Goal: Task Accomplishment & Management: Use online tool/utility

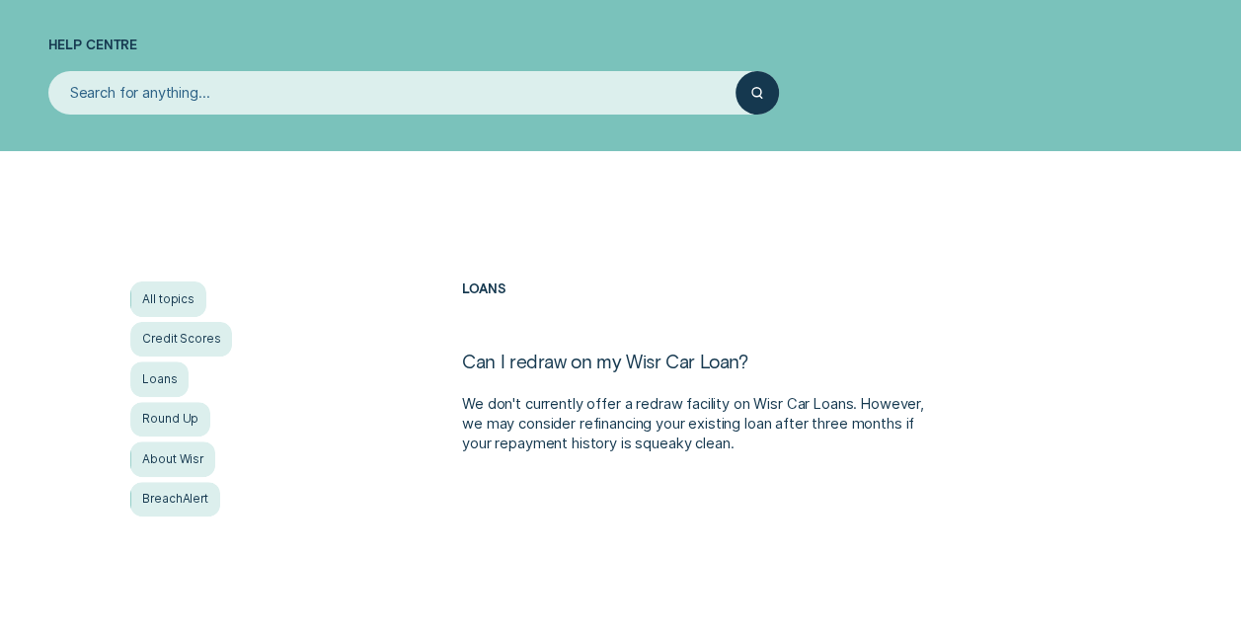
scroll to position [121, 0]
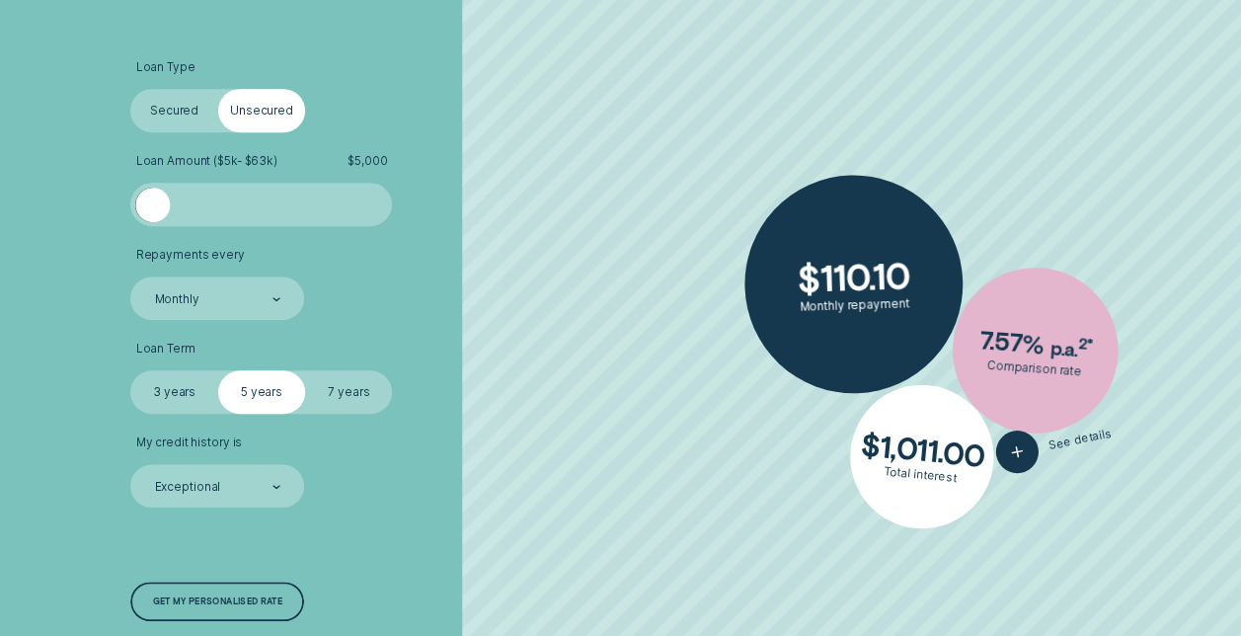
scroll to position [525, 0]
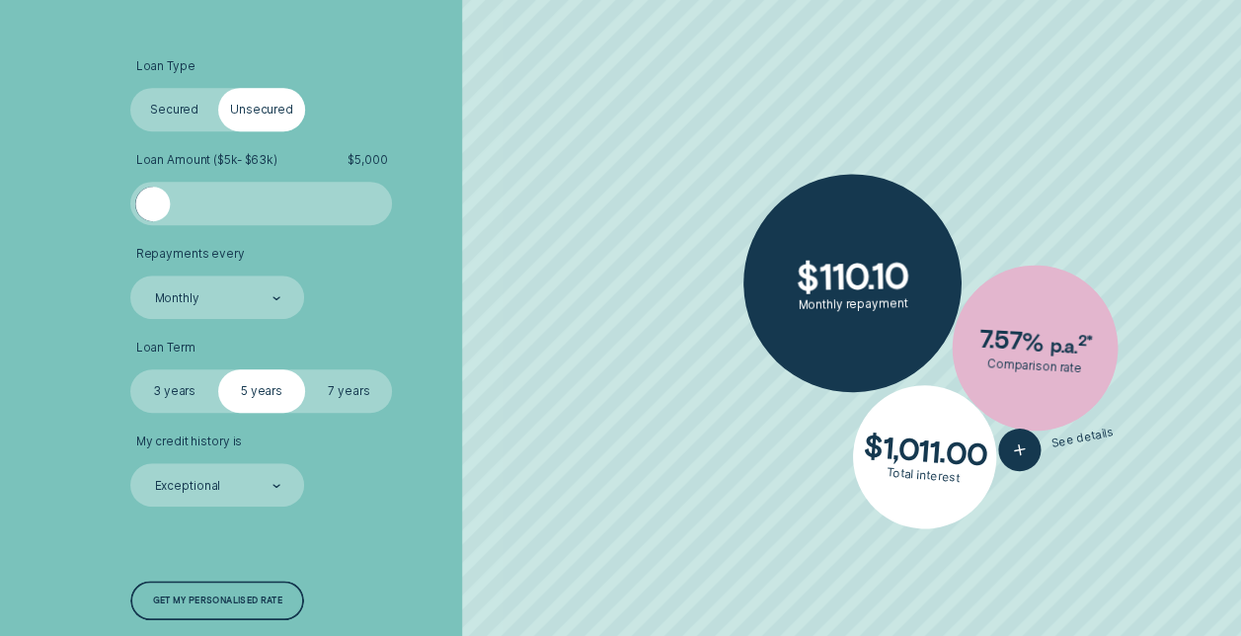
click at [158, 125] on label "Secured" at bounding box center [173, 109] width 87 height 43
click at [130, 88] on input "Secured" at bounding box center [130, 88] width 0 height 0
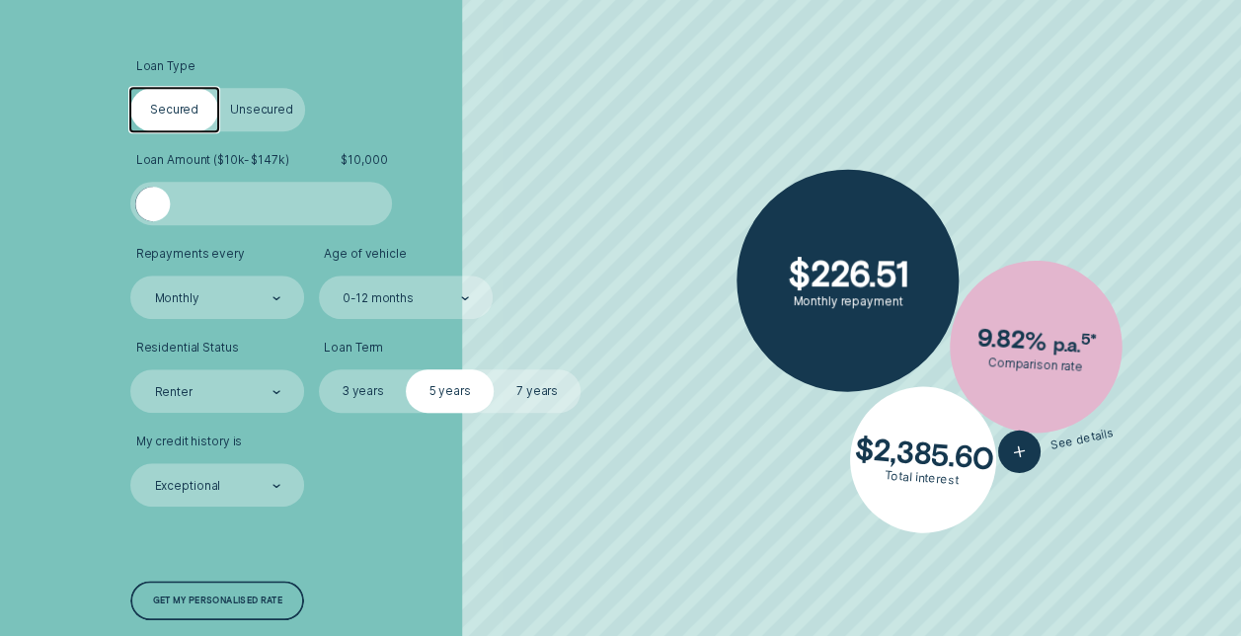
click at [259, 110] on label "Unsecured" at bounding box center [261, 109] width 87 height 43
click at [218, 88] on input "Unsecured" at bounding box center [218, 88] width 0 height 0
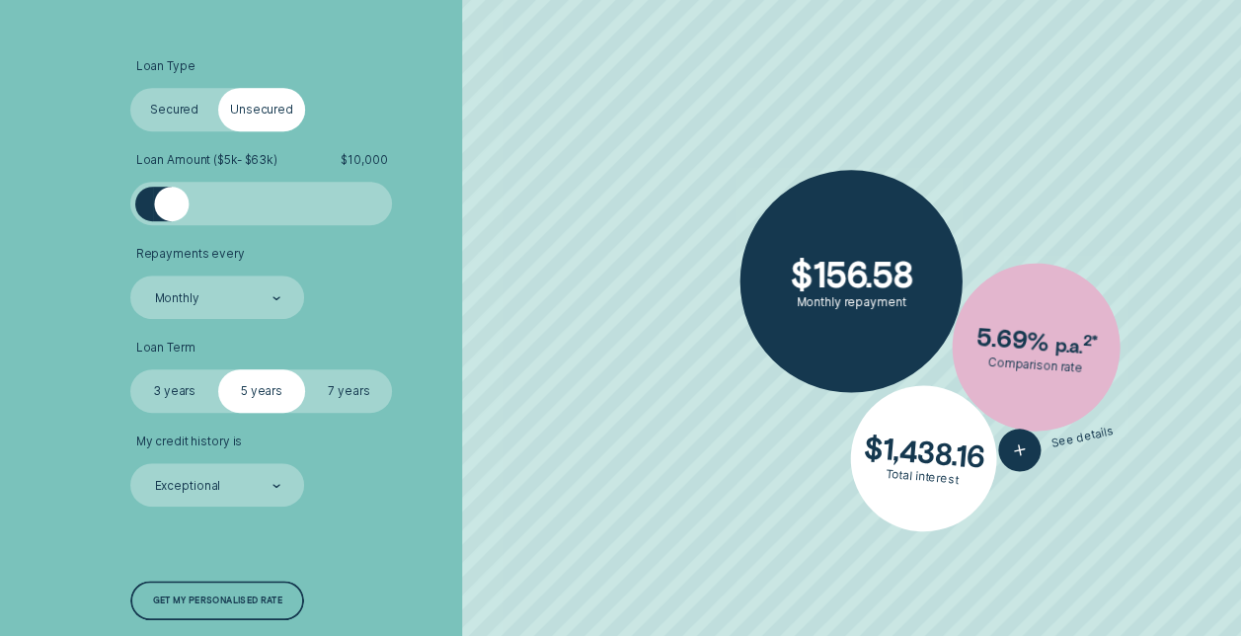
click at [162, 110] on label "Secured" at bounding box center [173, 109] width 87 height 43
click at [130, 88] on input "Secured" at bounding box center [130, 88] width 0 height 0
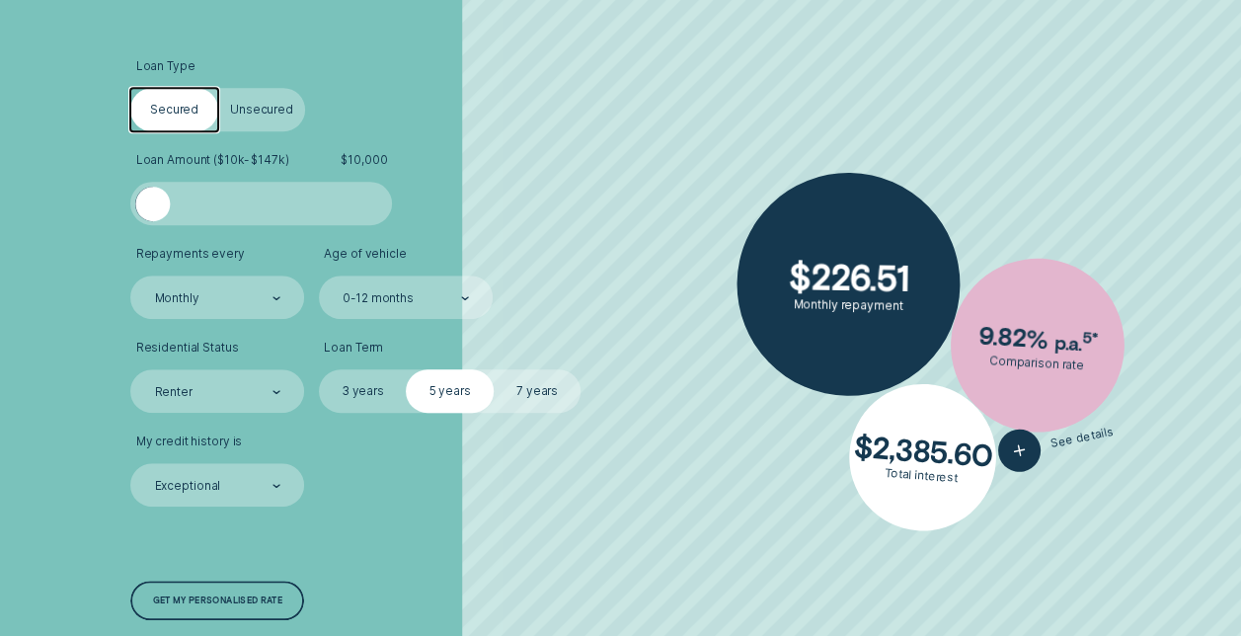
click at [266, 197] on div at bounding box center [262, 204] width 218 height 35
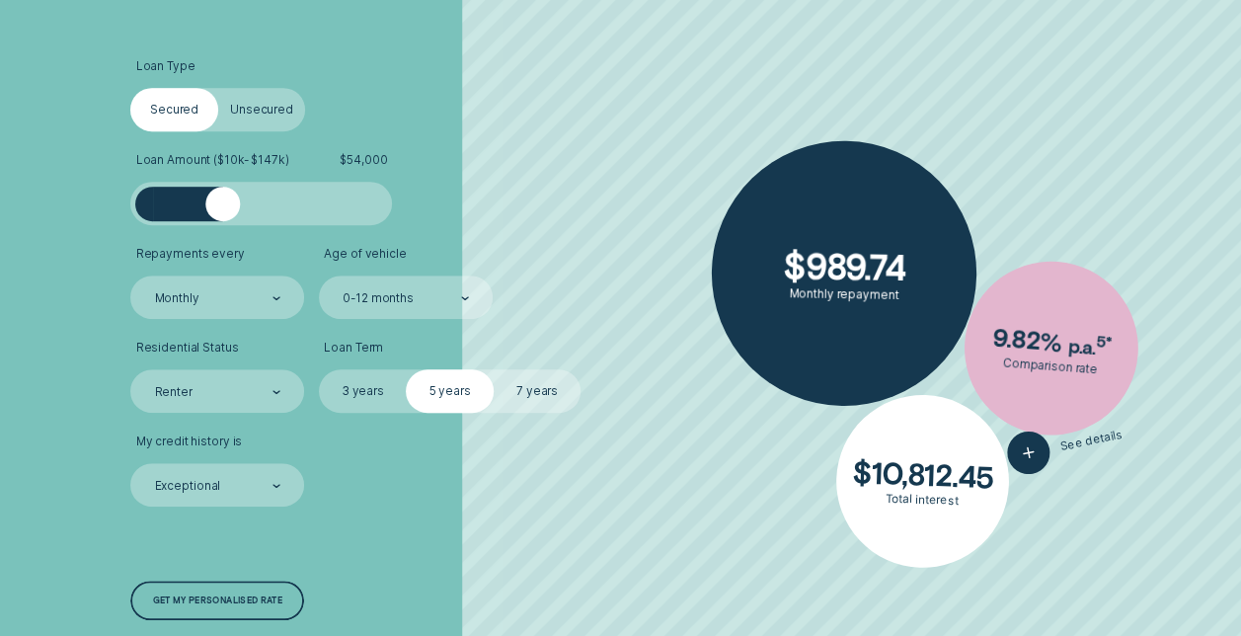
drag, startPoint x: 264, startPoint y: 197, endPoint x: 223, endPoint y: 205, distance: 42.2
click at [223, 205] on div at bounding box center [222, 204] width 35 height 35
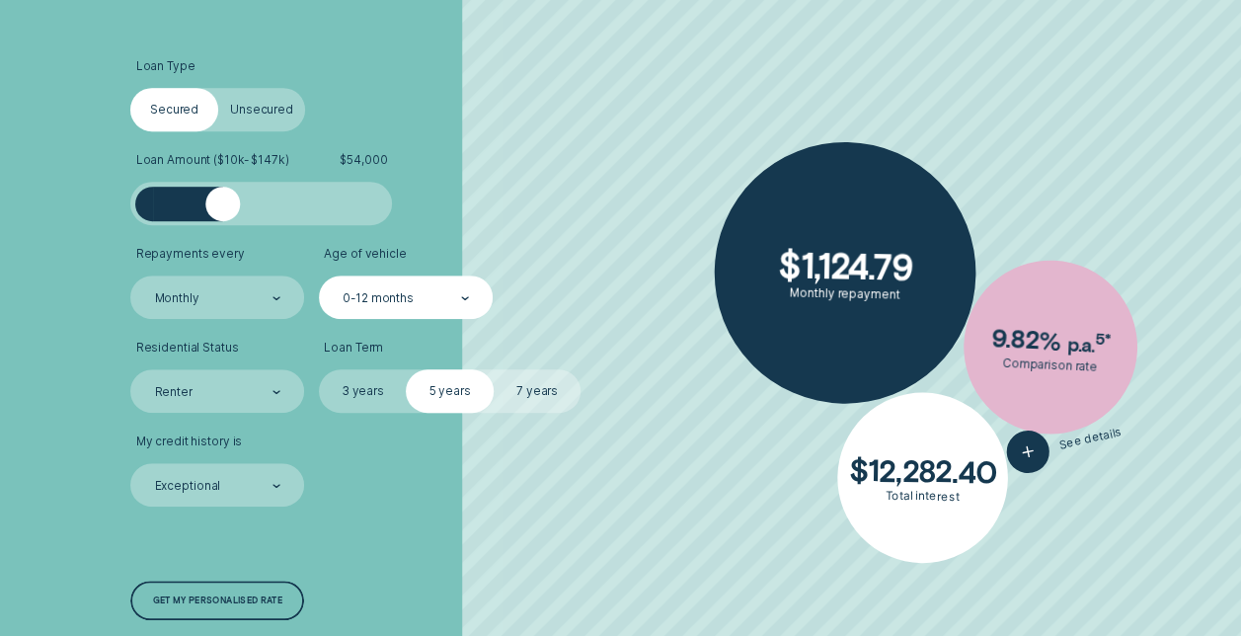
click at [353, 292] on div "0-12 months" at bounding box center [377, 298] width 71 height 15
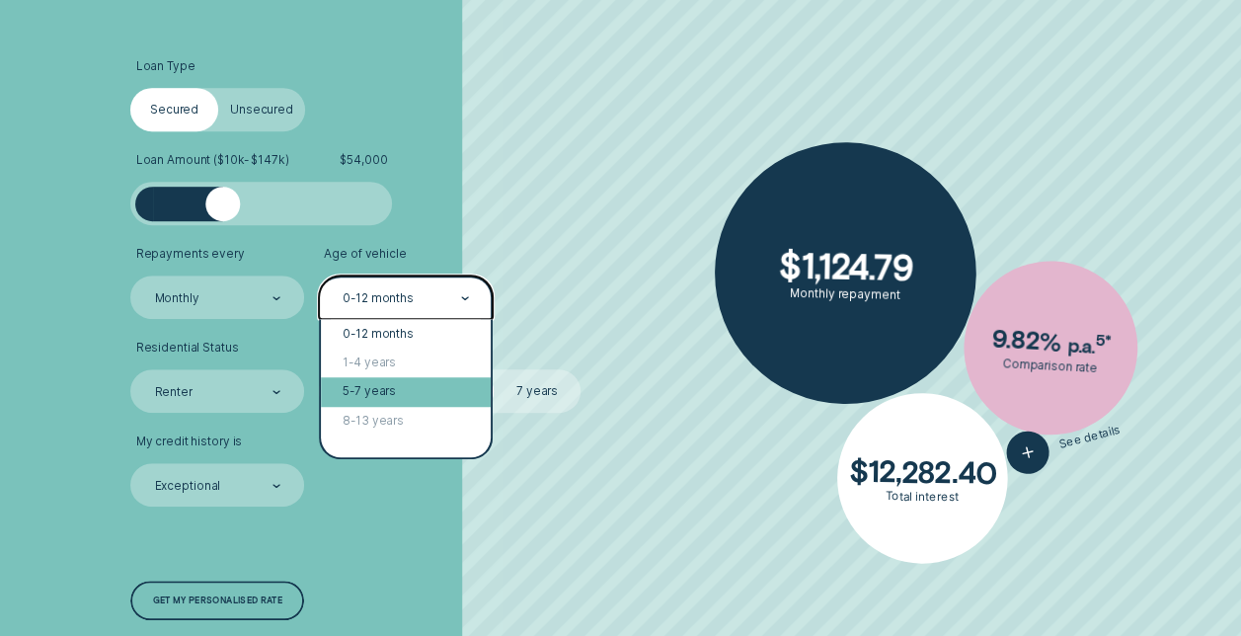
click at [377, 390] on div "5-7 years" at bounding box center [406, 391] width 170 height 29
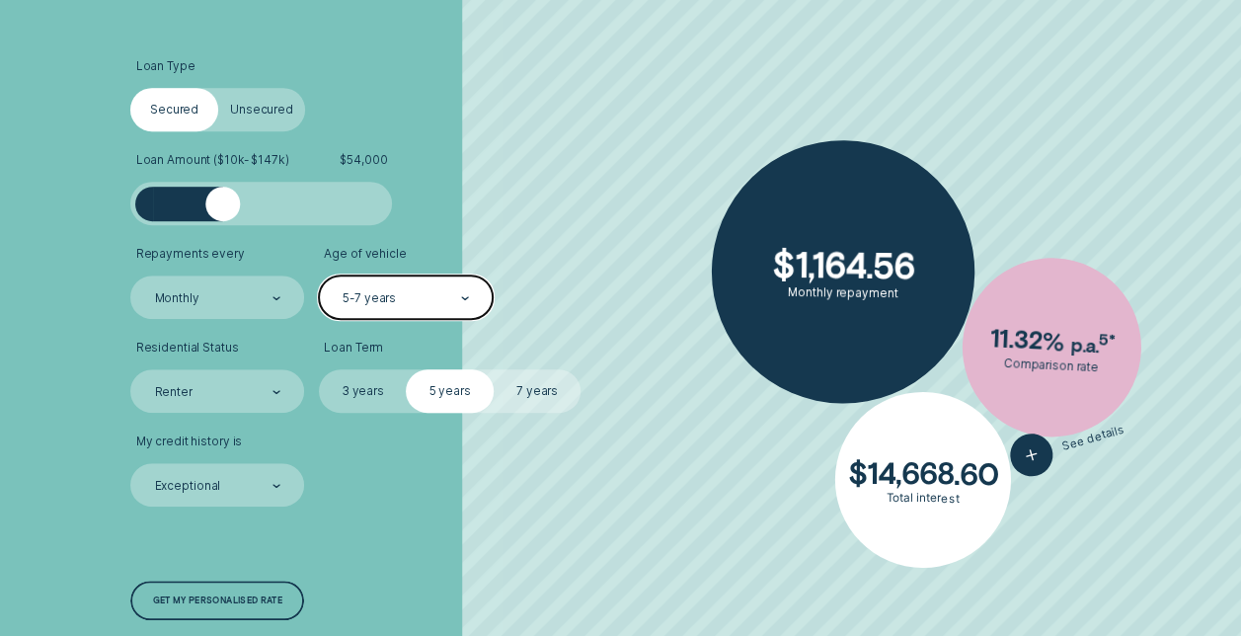
click at [423, 298] on div "5-7 years" at bounding box center [404, 298] width 128 height 17
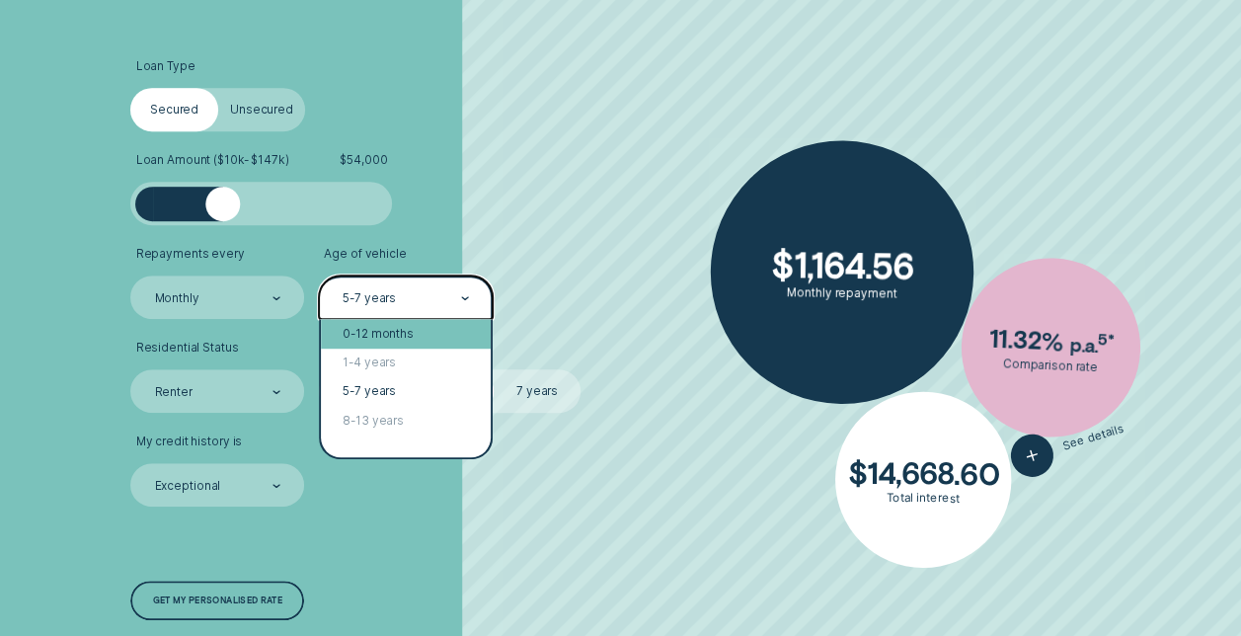
click at [413, 330] on div "0-12 months" at bounding box center [406, 333] width 170 height 29
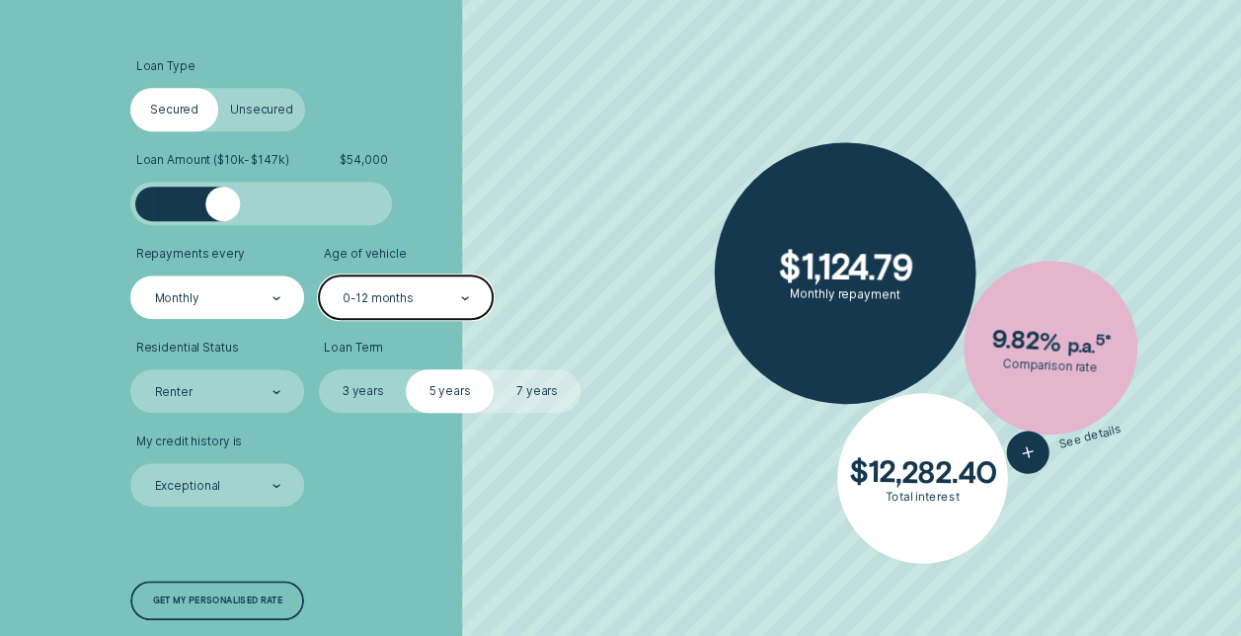
click at [201, 287] on div "Monthly" at bounding box center [217, 296] width 174 height 43
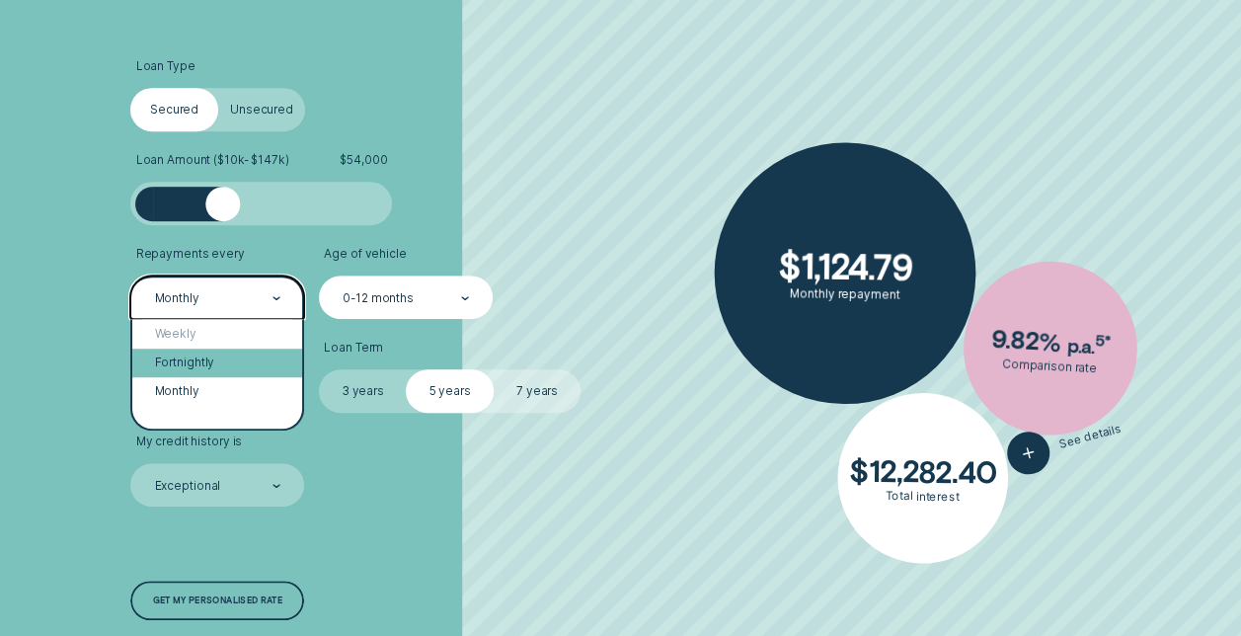
click at [195, 351] on div "Fortnightly" at bounding box center [217, 362] width 170 height 29
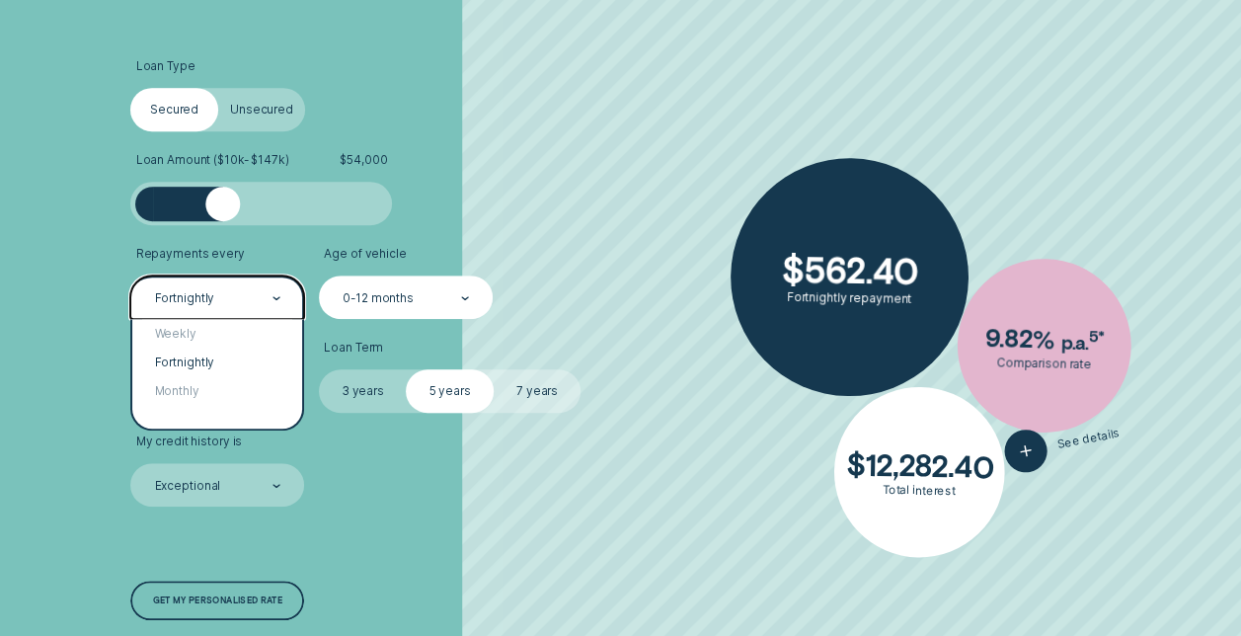
click at [219, 307] on div "Fortnightly" at bounding box center [217, 296] width 174 height 43
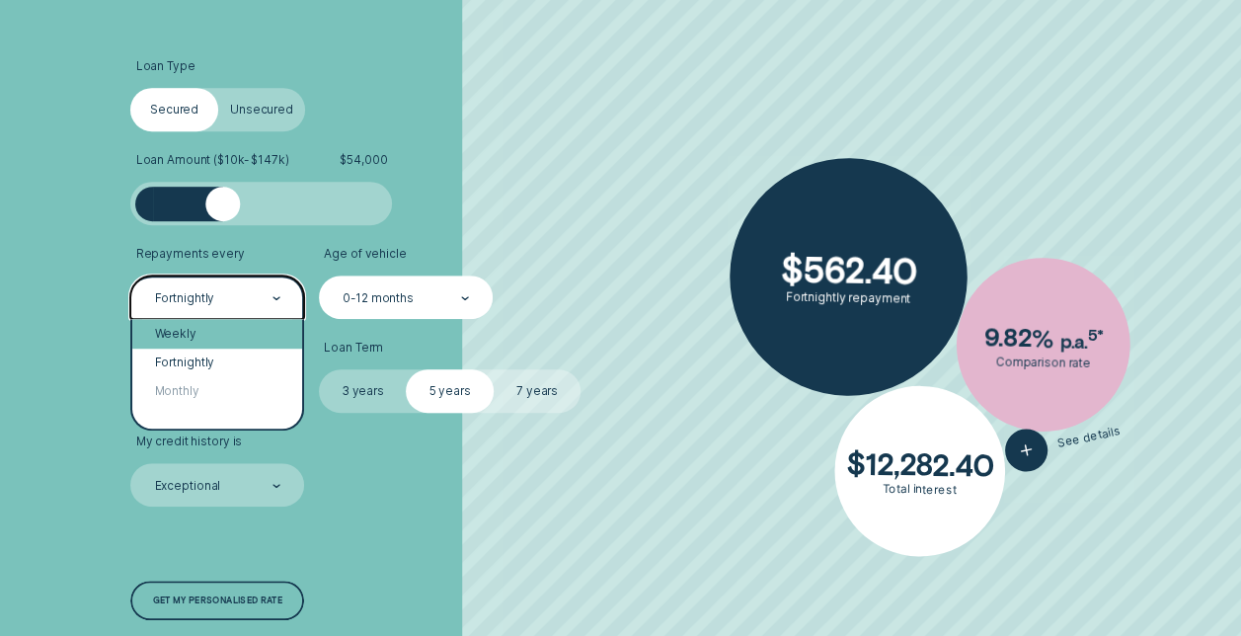
click at [199, 334] on div "Weekly" at bounding box center [217, 333] width 170 height 29
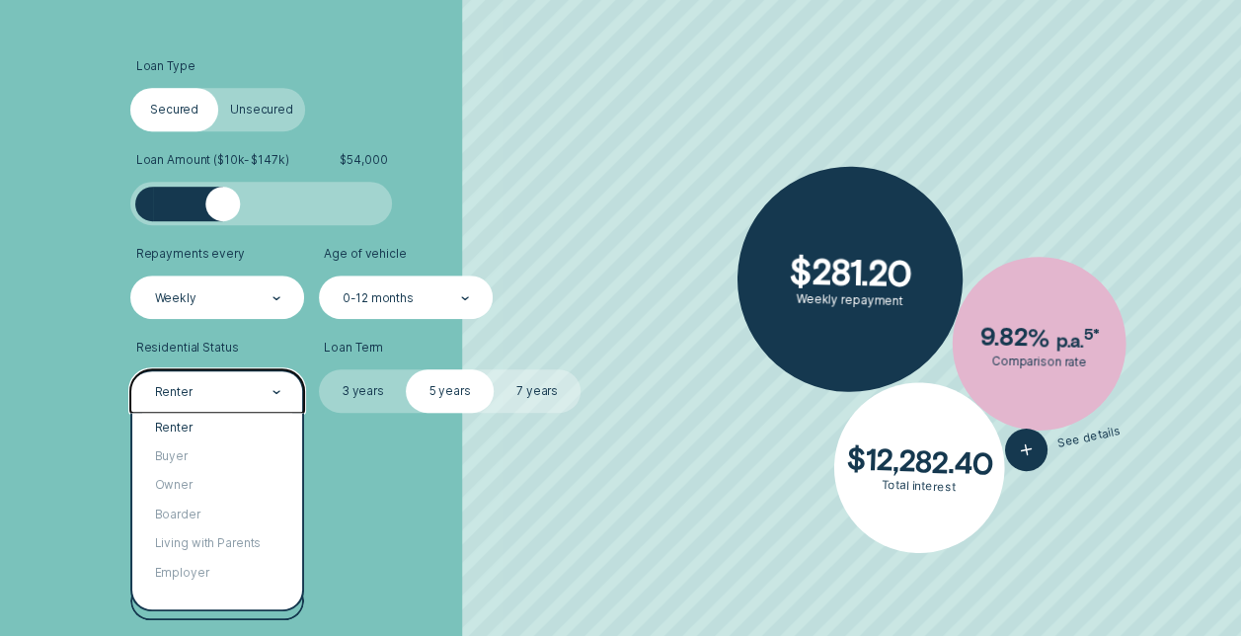
click at [225, 395] on div "Renter" at bounding box center [217, 392] width 128 height 17
click at [205, 487] on div "Owner" at bounding box center [217, 485] width 170 height 29
click at [215, 403] on div "Owner" at bounding box center [217, 390] width 174 height 43
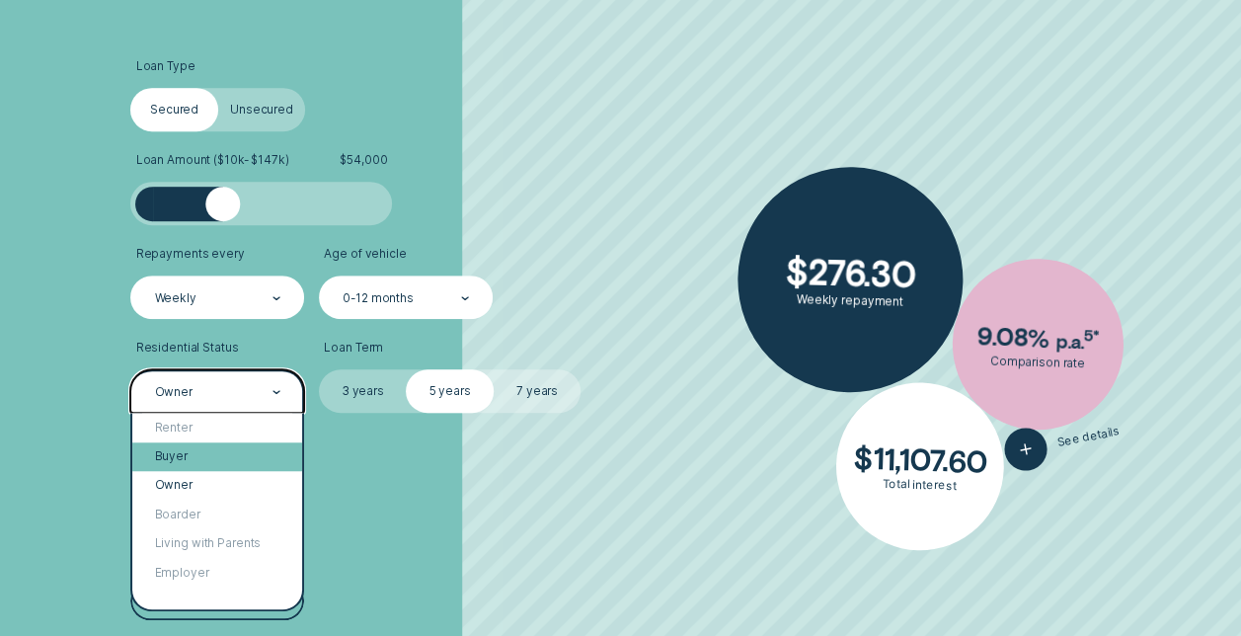
click at [172, 466] on div "Buyer" at bounding box center [217, 456] width 170 height 29
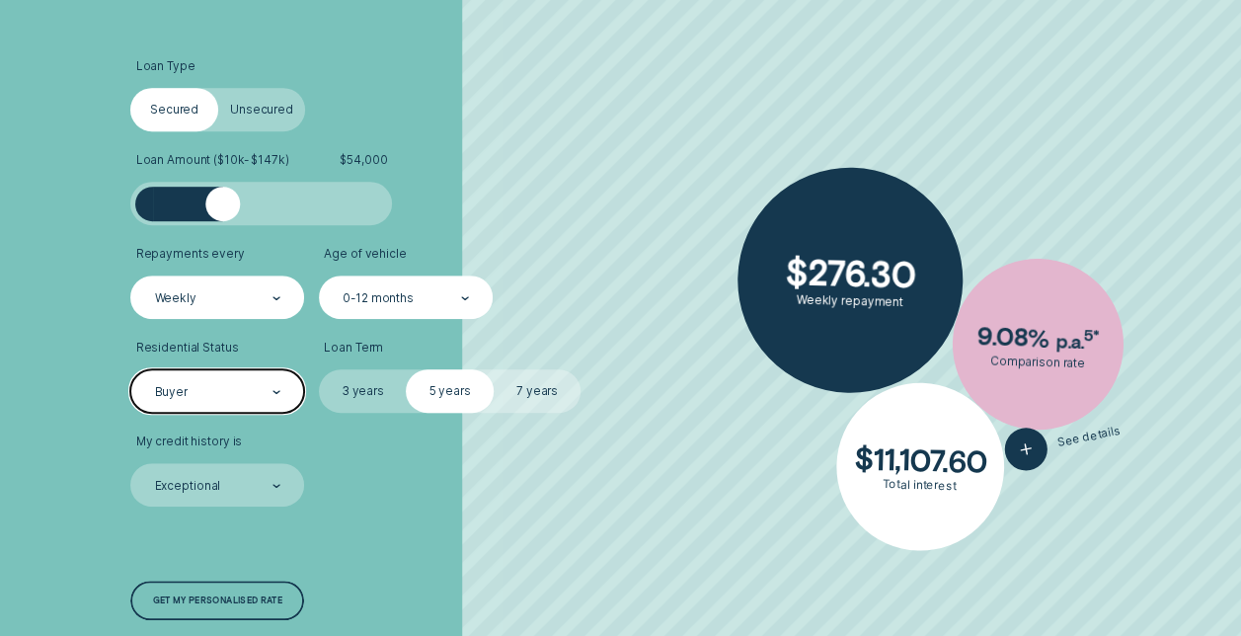
click at [208, 389] on div "Buyer" at bounding box center [217, 392] width 128 height 17
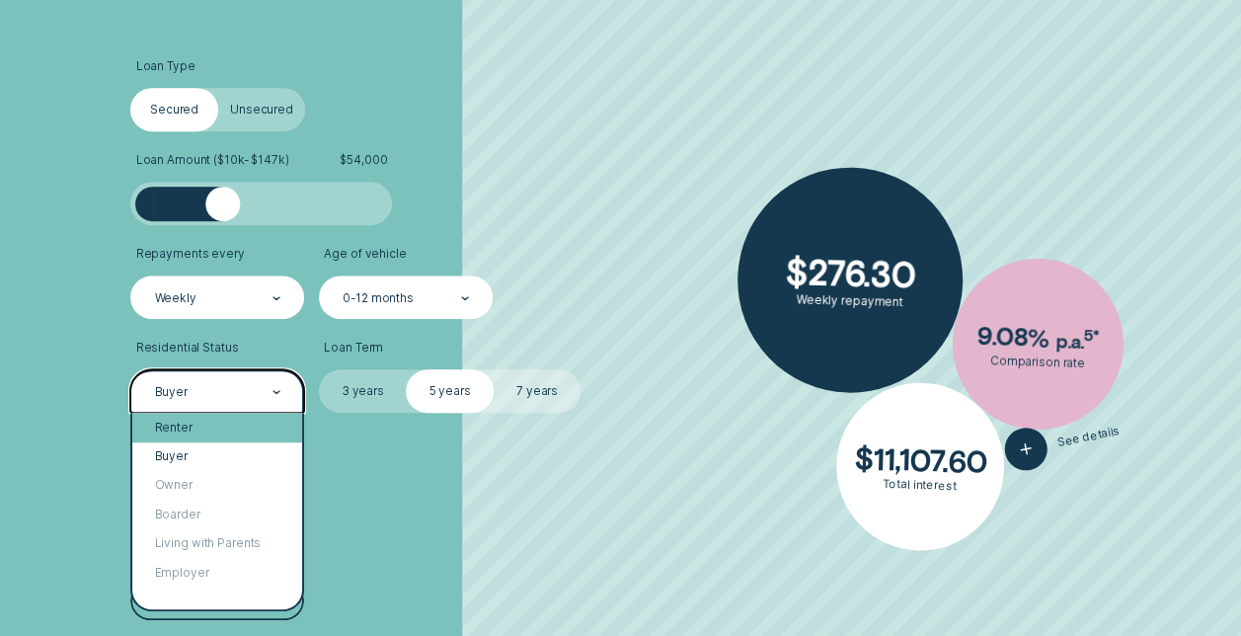
click at [187, 425] on div "Renter" at bounding box center [217, 427] width 170 height 29
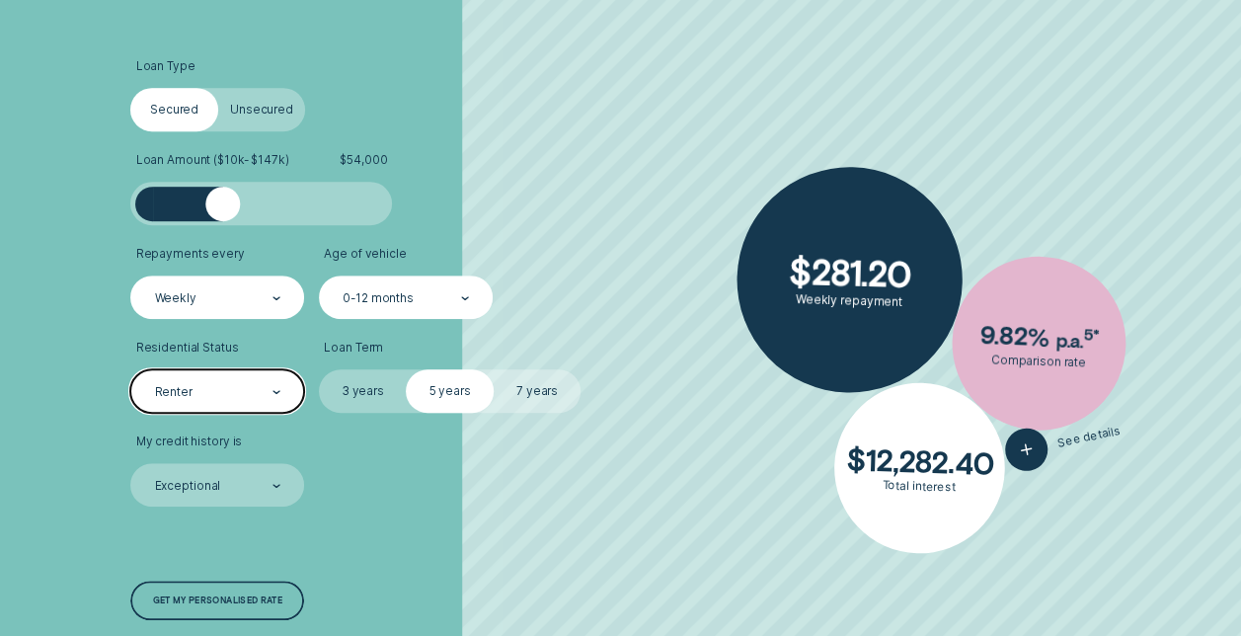
click at [272, 296] on icon at bounding box center [276, 298] width 8 height 4
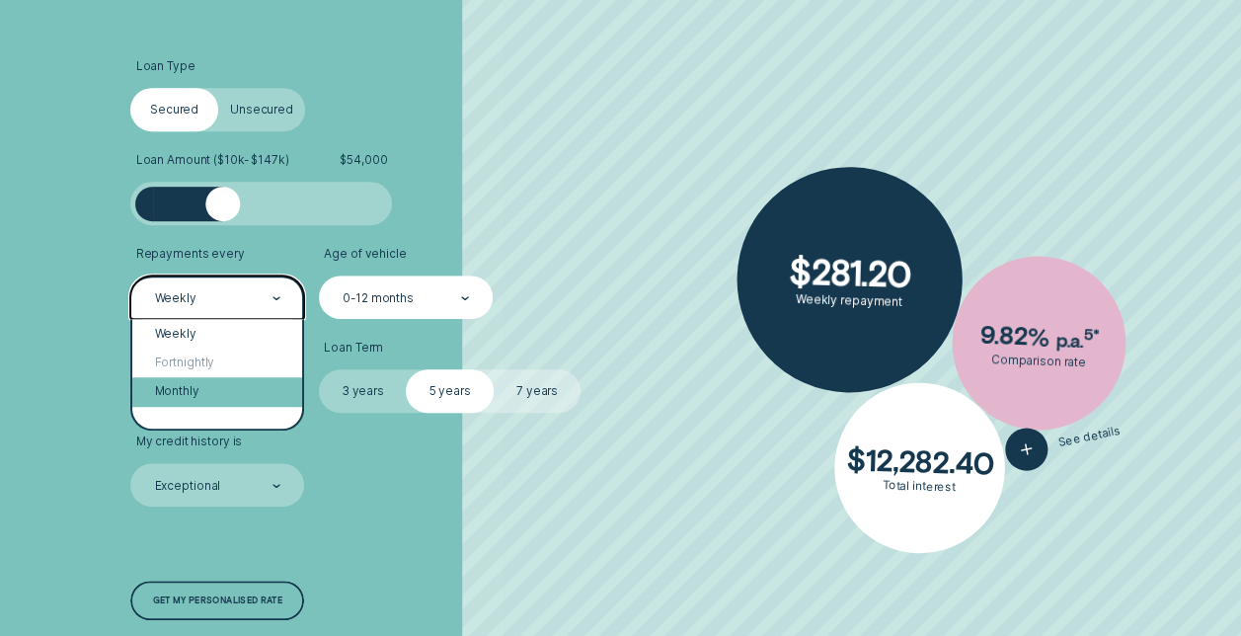
click at [230, 395] on div "Monthly" at bounding box center [217, 391] width 170 height 29
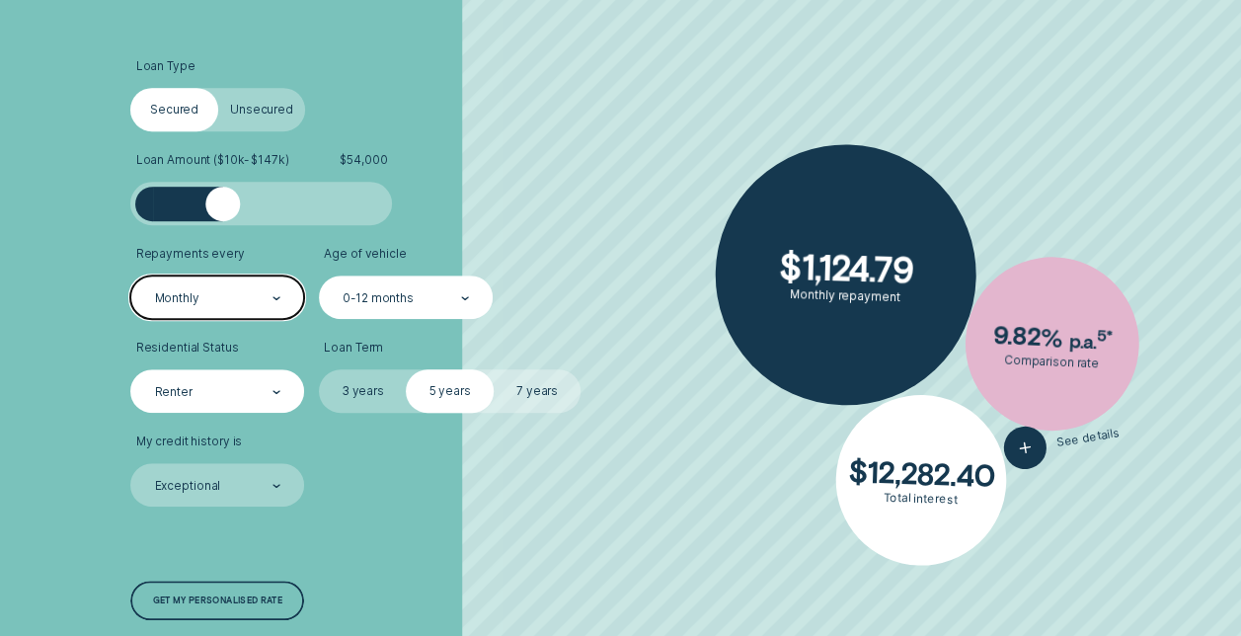
click at [219, 392] on div "Renter" at bounding box center [217, 392] width 128 height 17
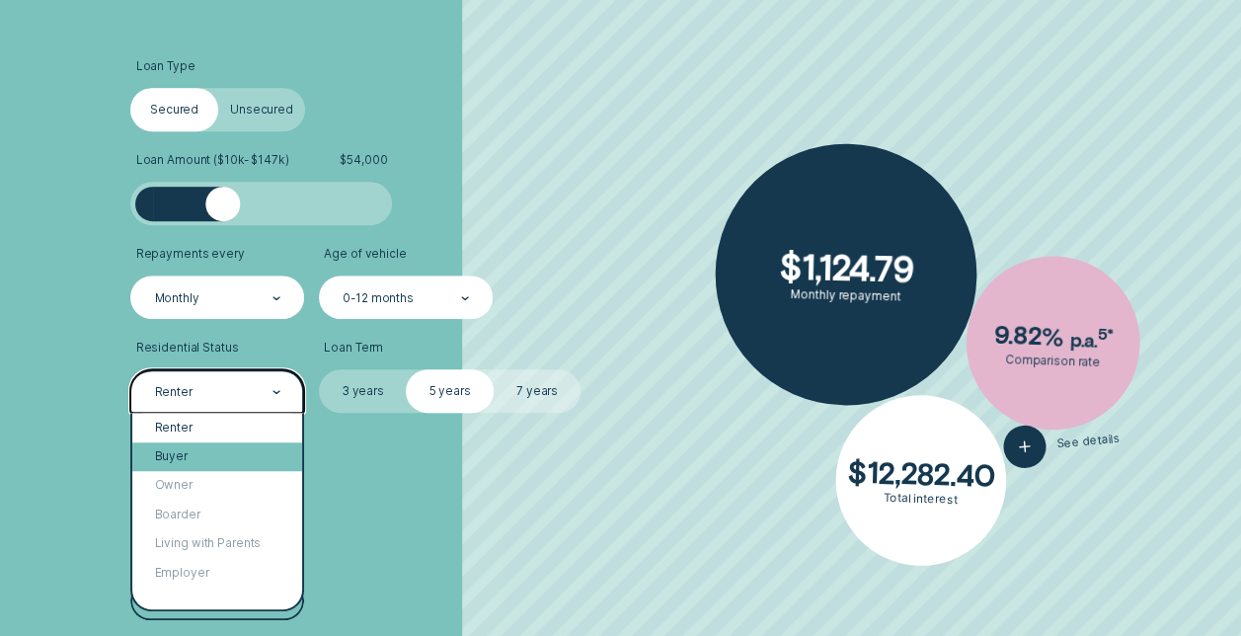
click at [206, 460] on div "Buyer" at bounding box center [217, 456] width 170 height 29
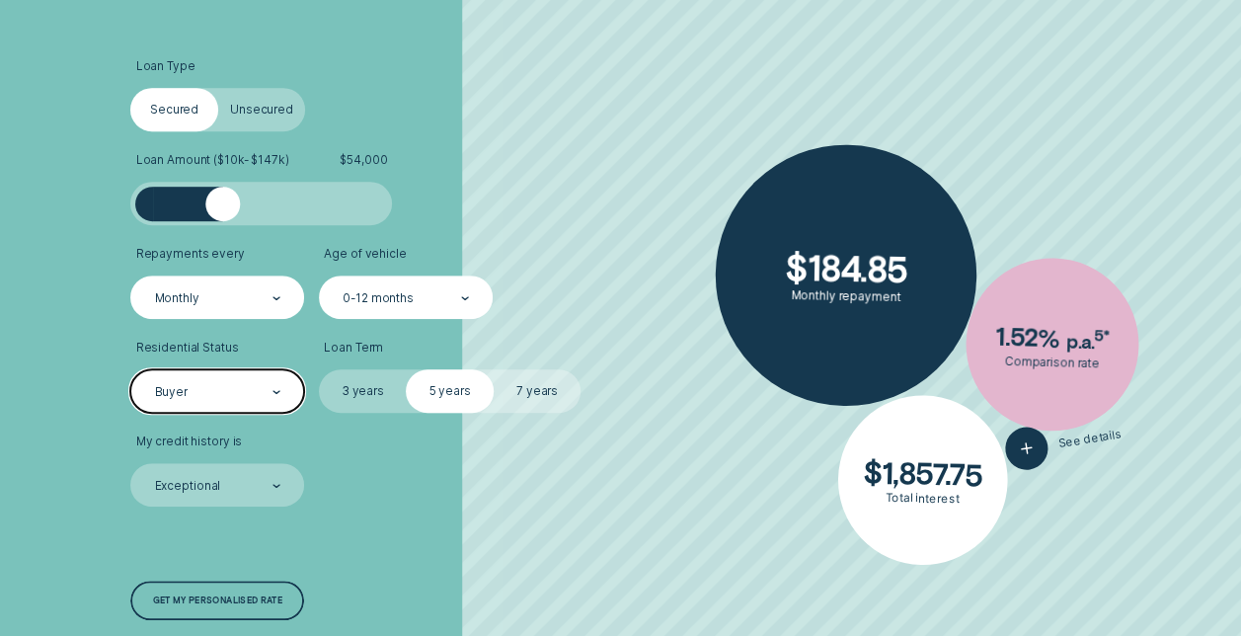
click at [215, 400] on div "Buyer" at bounding box center [217, 392] width 128 height 17
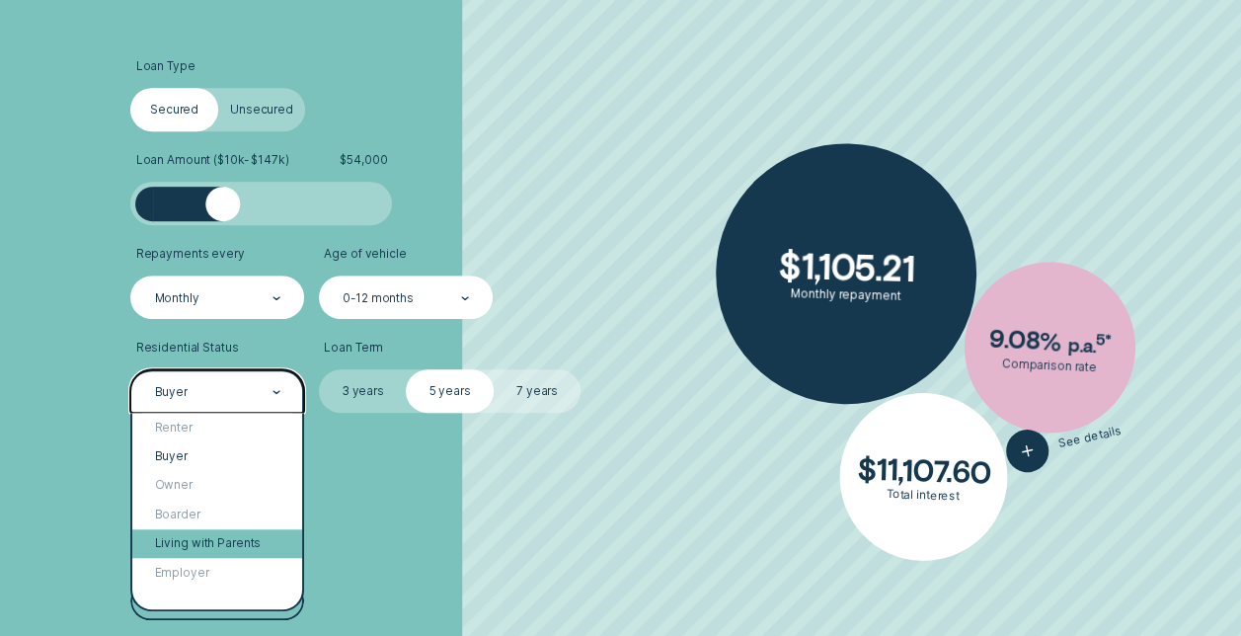
click at [190, 557] on div "Living with Parents" at bounding box center [217, 543] width 170 height 29
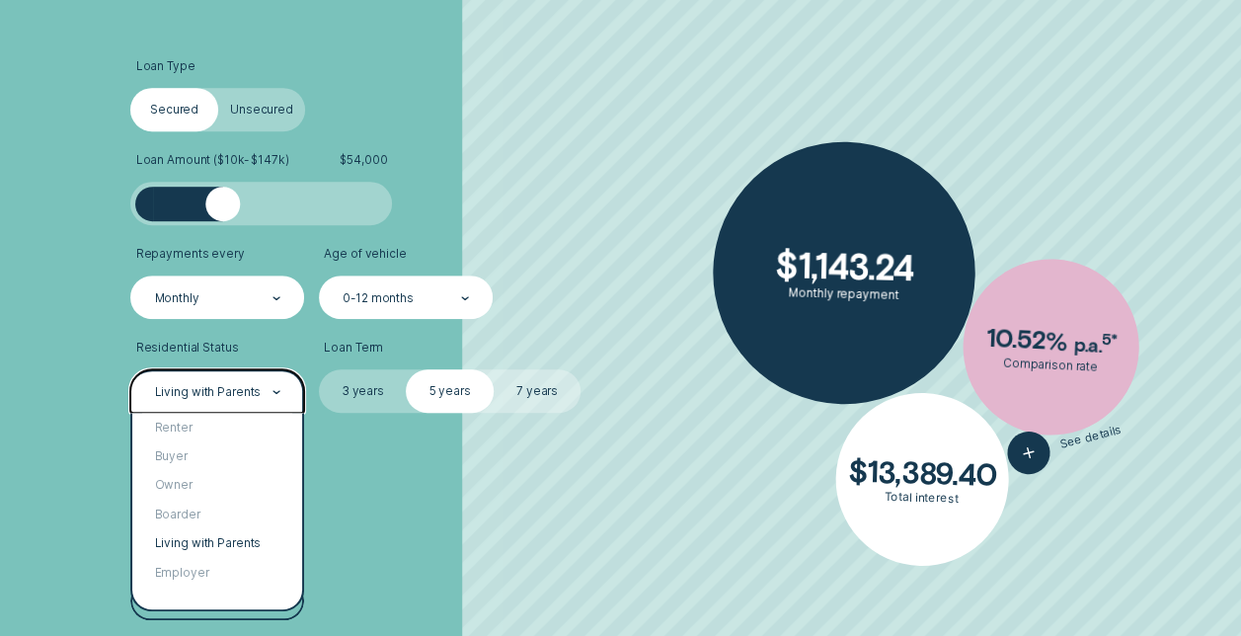
click at [266, 376] on div "Living with Parents" at bounding box center [217, 390] width 174 height 43
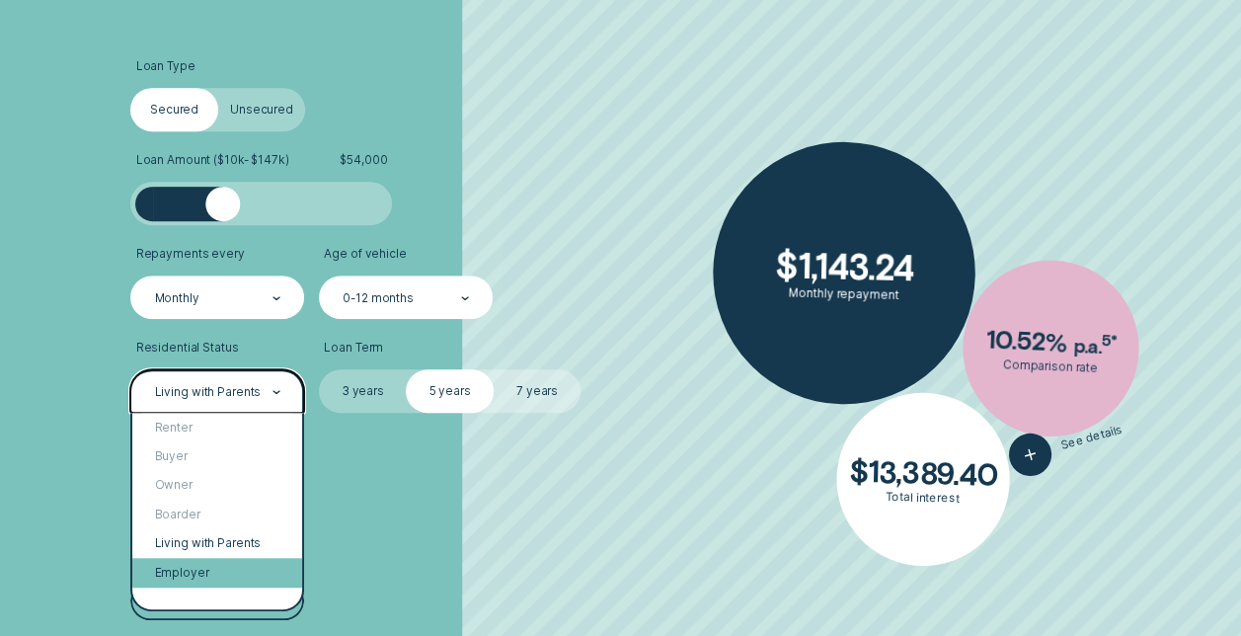
click at [183, 568] on div "Employer" at bounding box center [217, 572] width 170 height 29
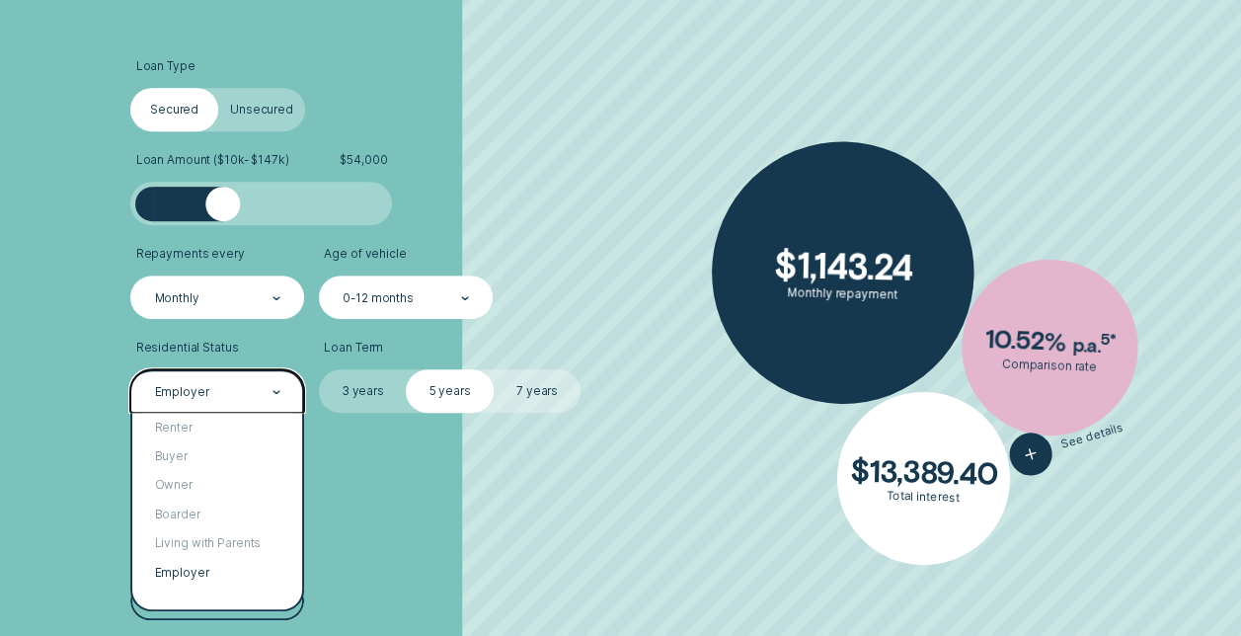
click at [259, 395] on div "Employer" at bounding box center [217, 392] width 128 height 17
click at [213, 476] on div "Owner" at bounding box center [217, 485] width 170 height 29
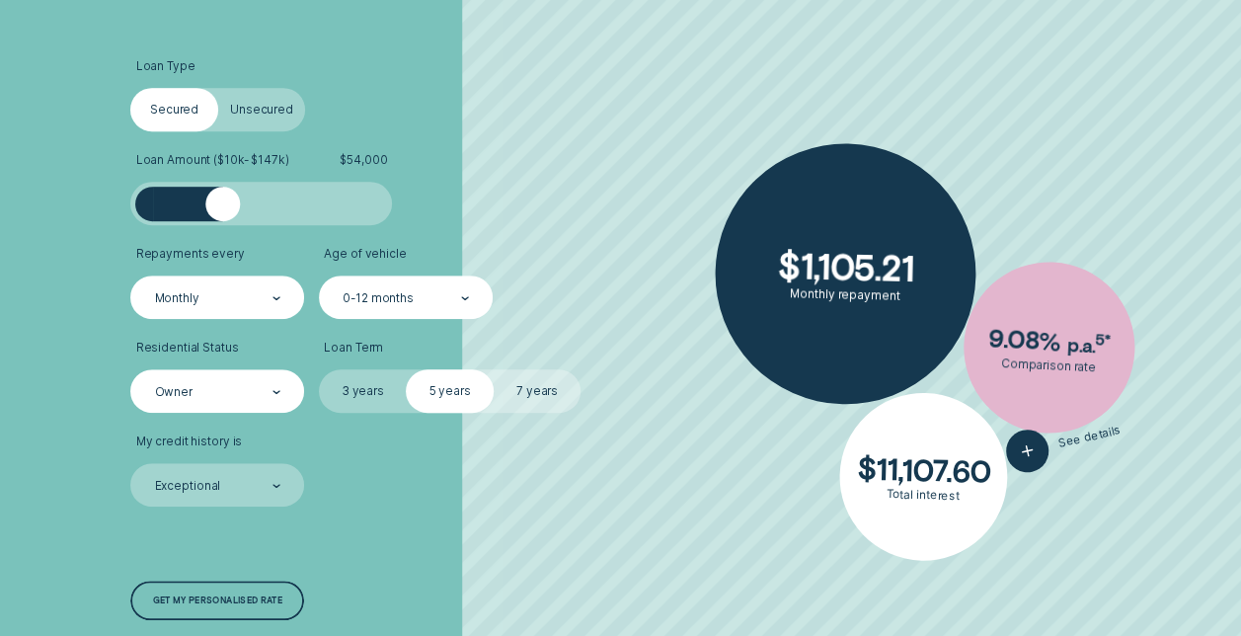
click at [511, 380] on label "7 years" at bounding box center [536, 390] width 87 height 43
click at [493, 369] on input "7 years" at bounding box center [493, 369] width 0 height 0
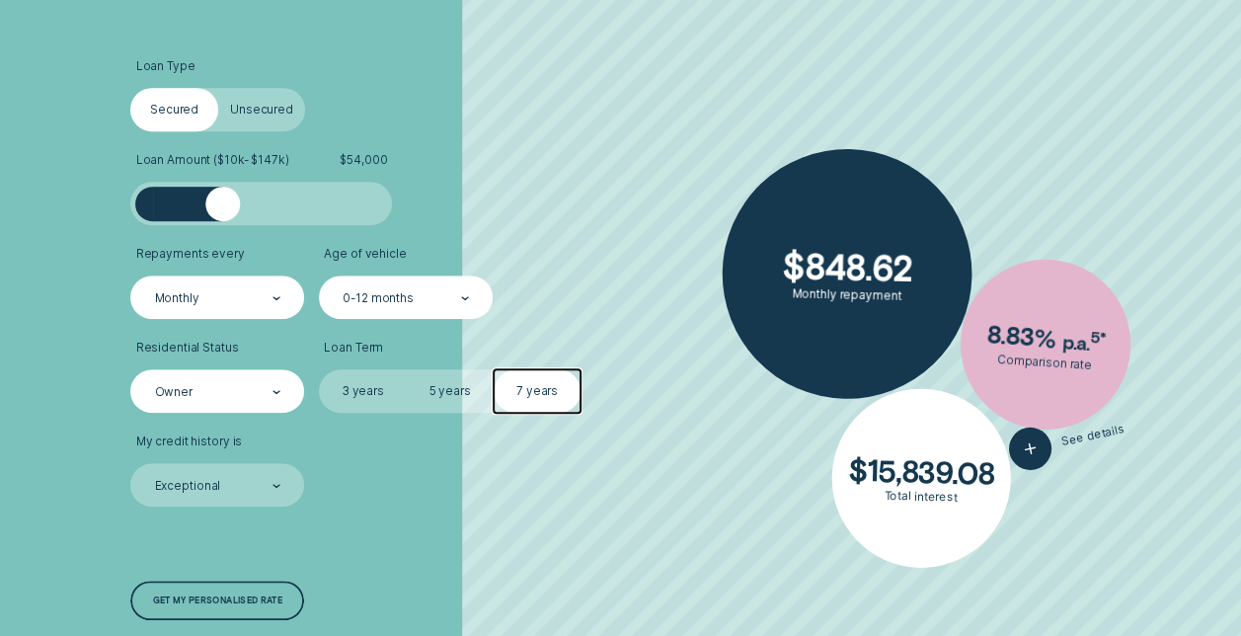
click at [454, 394] on label "5 years" at bounding box center [449, 390] width 87 height 43
click at [406, 369] on input "5 years" at bounding box center [406, 369] width 0 height 0
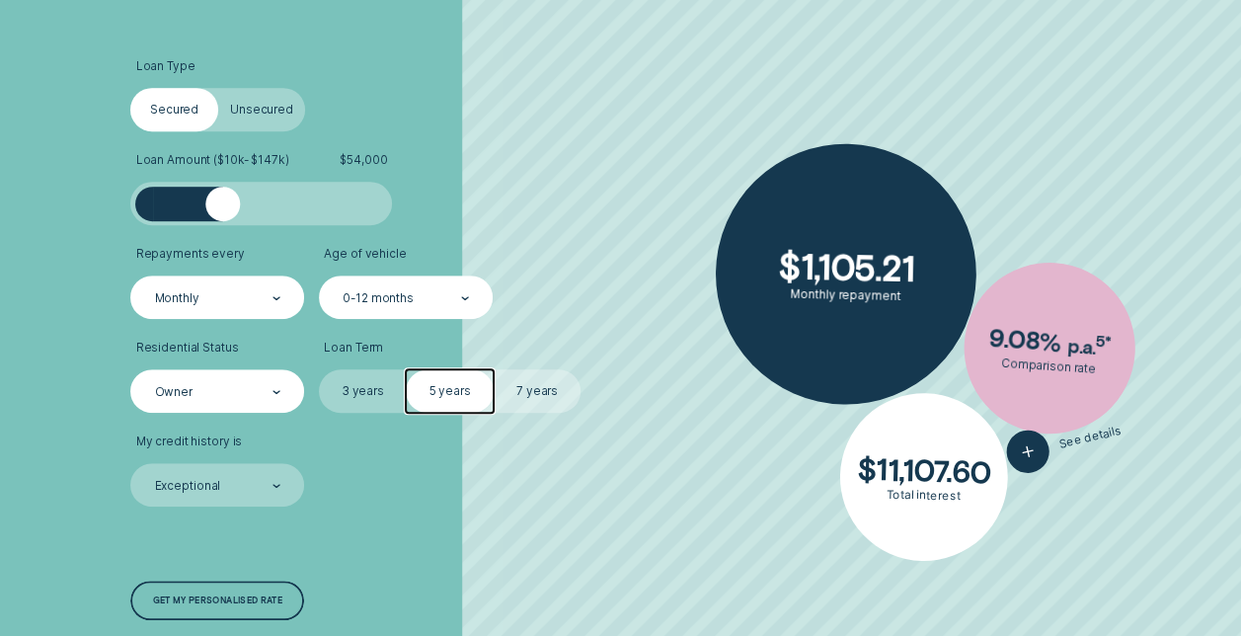
click at [524, 403] on label "7 years" at bounding box center [536, 390] width 87 height 43
click at [493, 369] on input "7 years" at bounding box center [493, 369] width 0 height 0
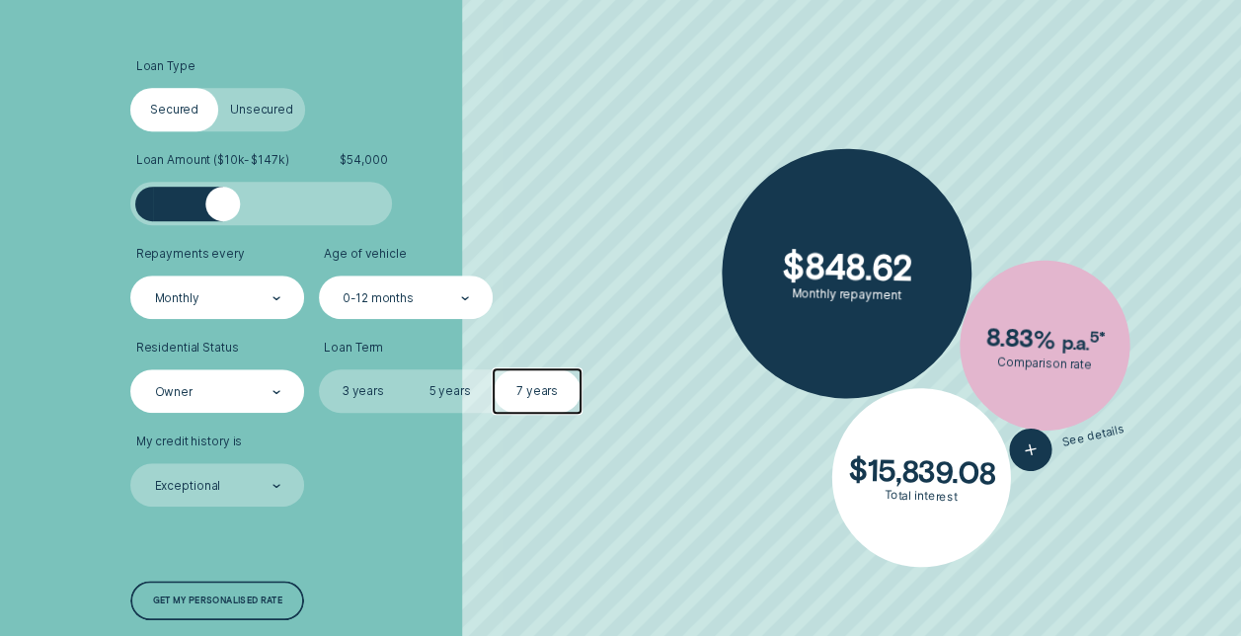
click at [259, 295] on div "Monthly" at bounding box center [217, 298] width 128 height 17
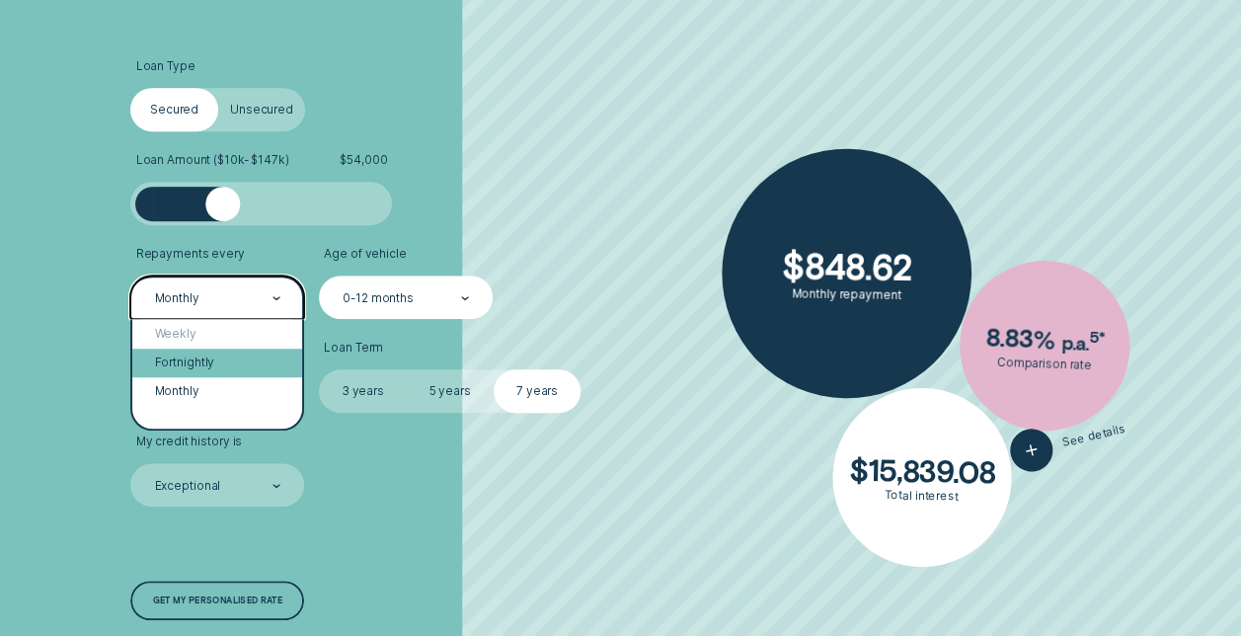
click at [215, 354] on div "Fortnightly" at bounding box center [217, 362] width 170 height 29
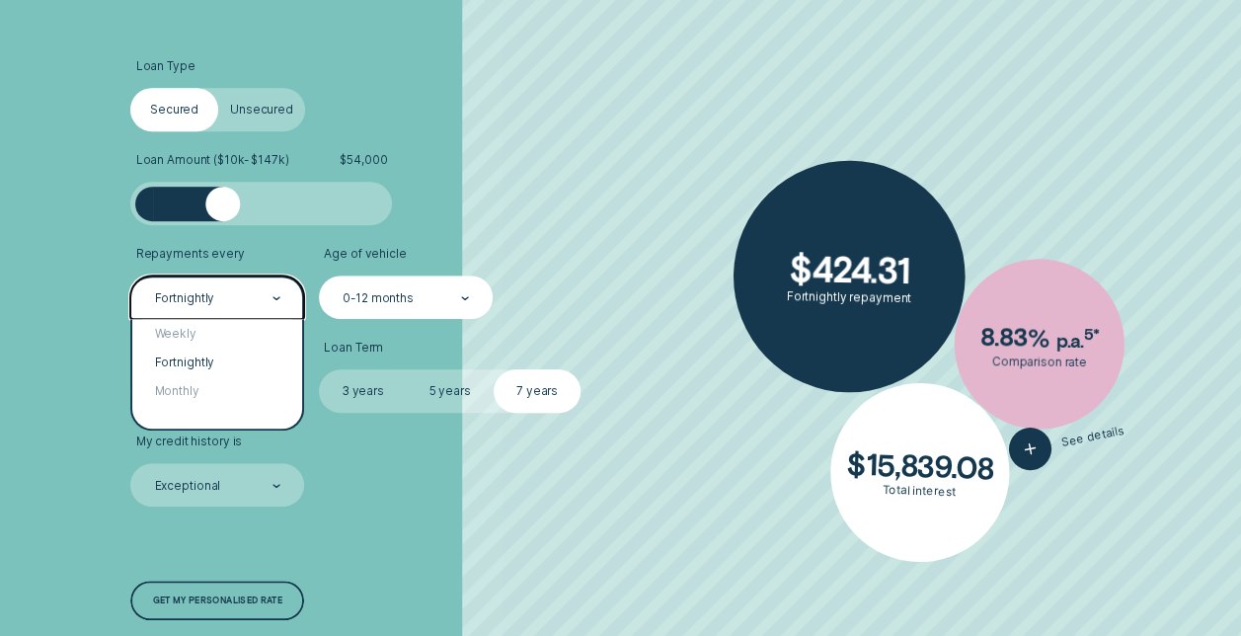
click at [257, 306] on div "Fortnightly" at bounding box center [217, 298] width 128 height 17
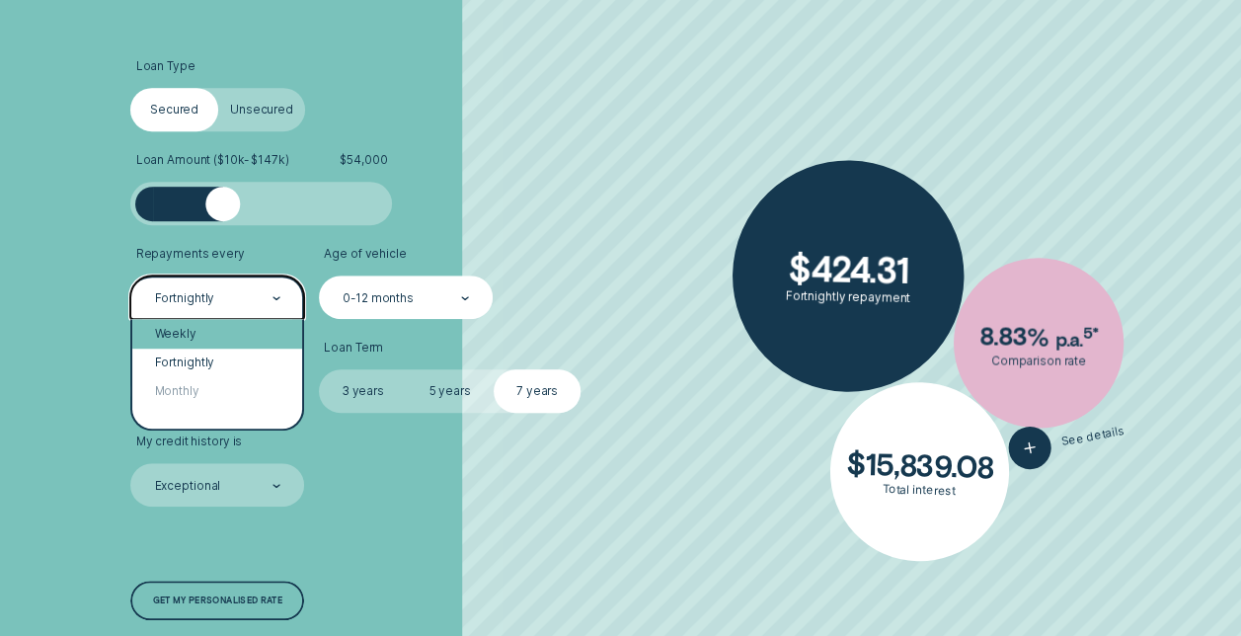
click at [236, 335] on div "Weekly" at bounding box center [217, 333] width 170 height 29
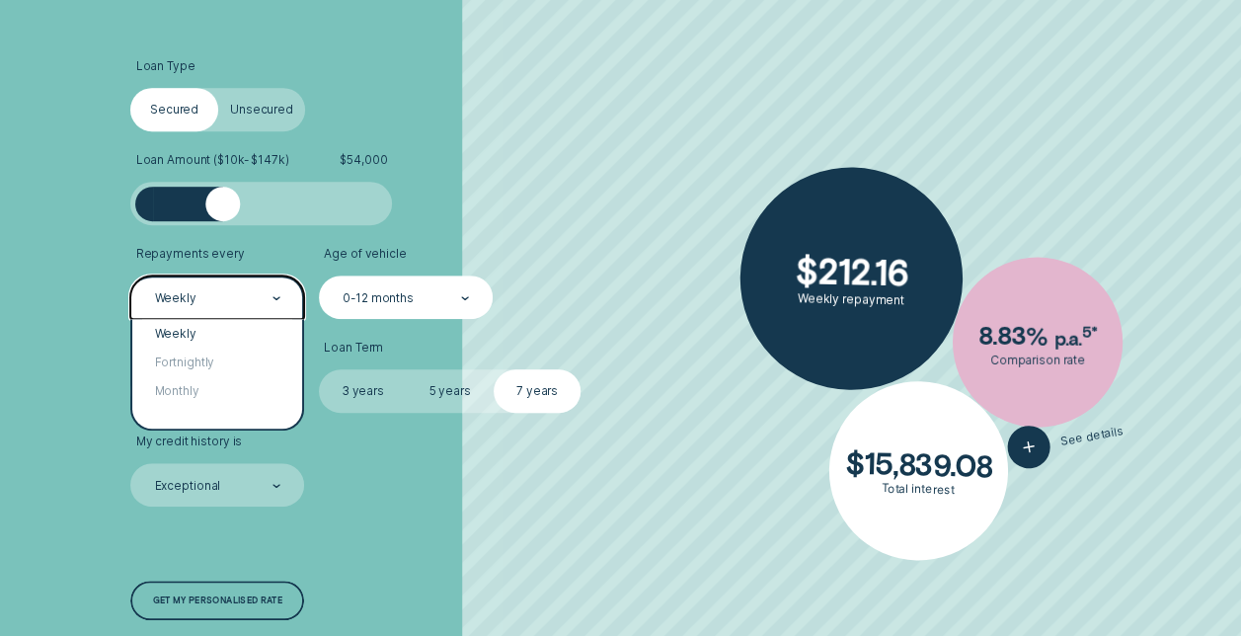
click at [282, 305] on div "Weekly" at bounding box center [217, 296] width 174 height 43
click at [239, 394] on div "Monthly" at bounding box center [217, 391] width 170 height 29
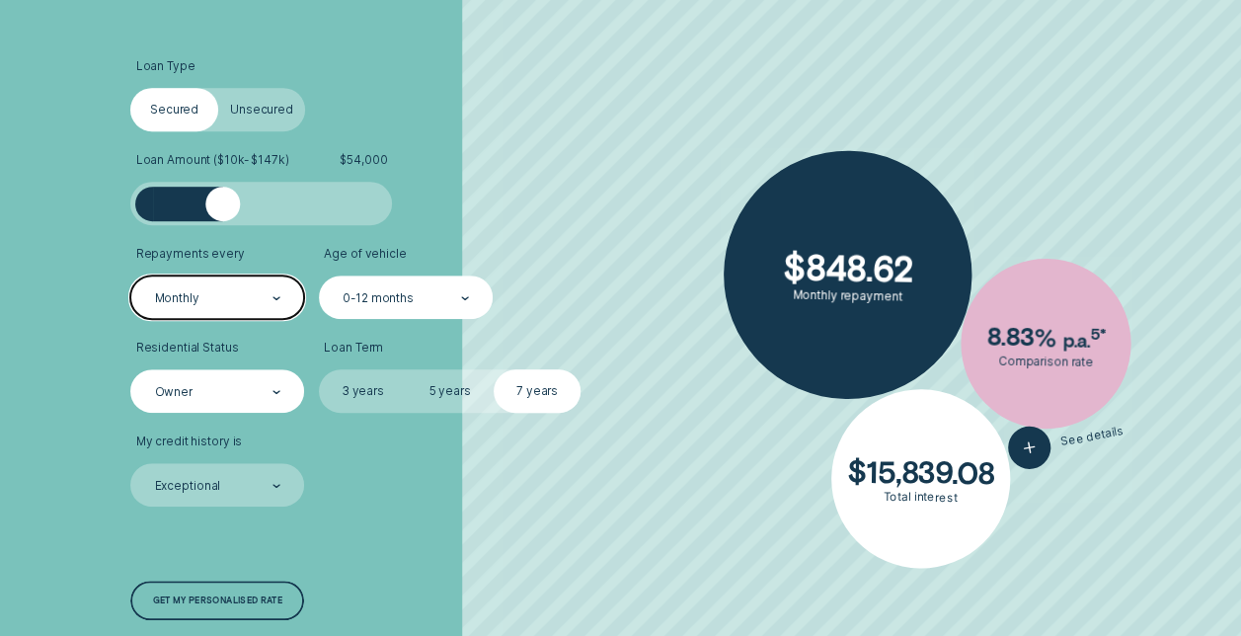
click at [401, 291] on div "0-12 months" at bounding box center [377, 298] width 71 height 15
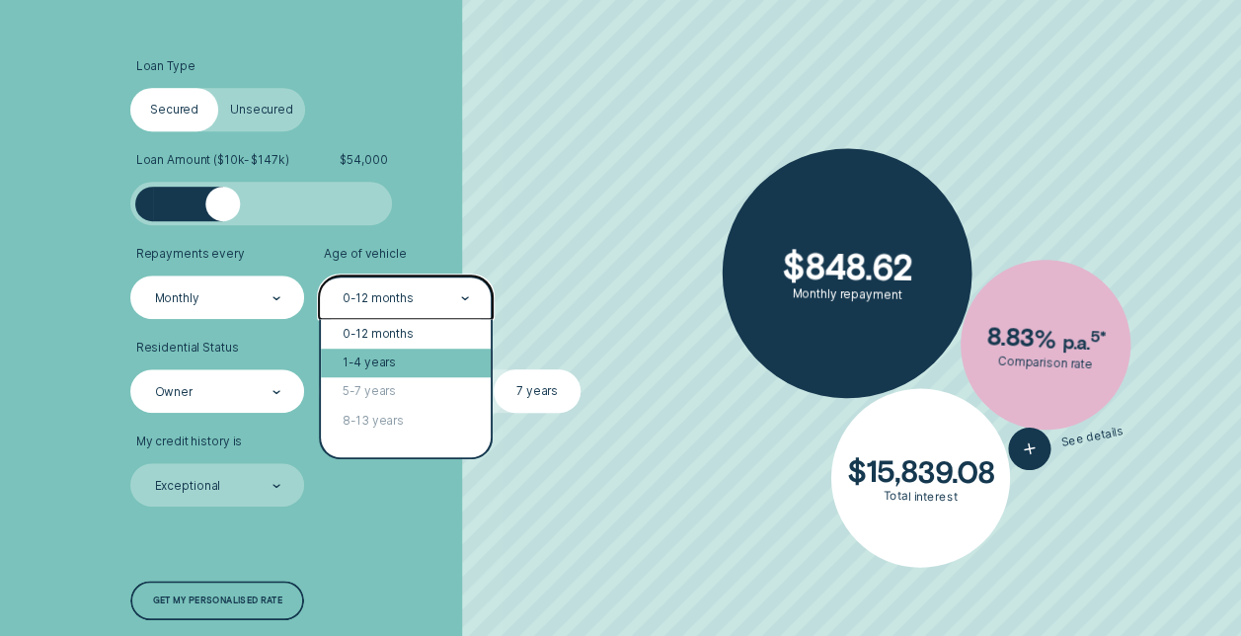
click at [381, 359] on div "1-4 years" at bounding box center [406, 362] width 170 height 29
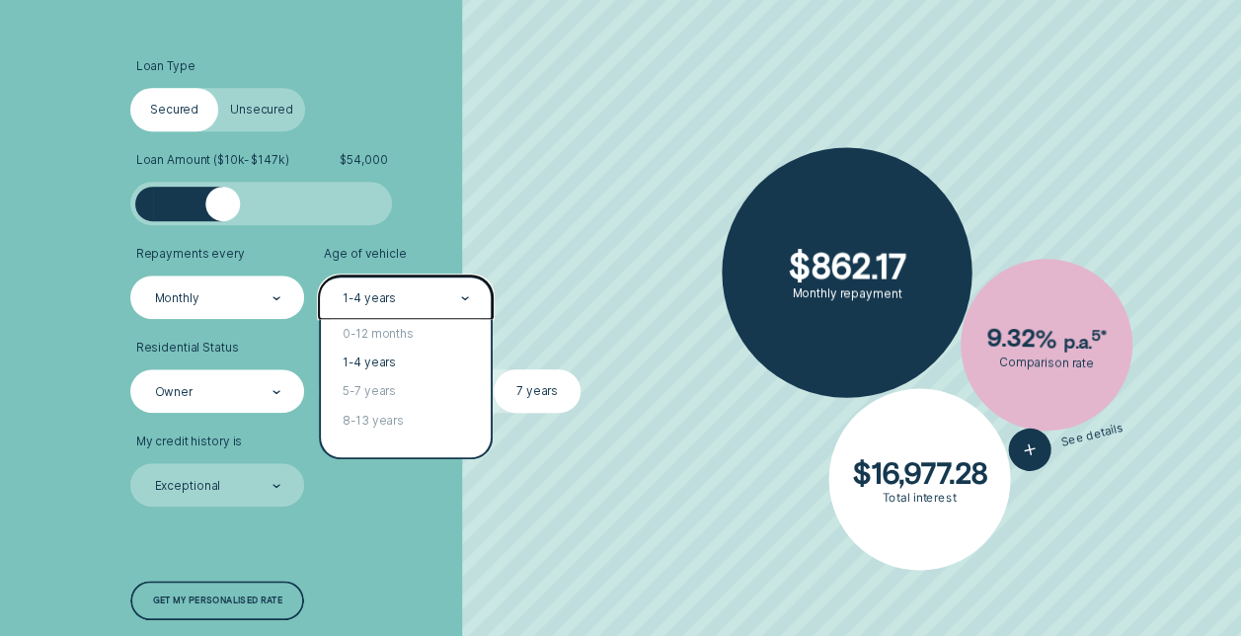
click at [426, 286] on div "1-4 years" at bounding box center [406, 296] width 174 height 43
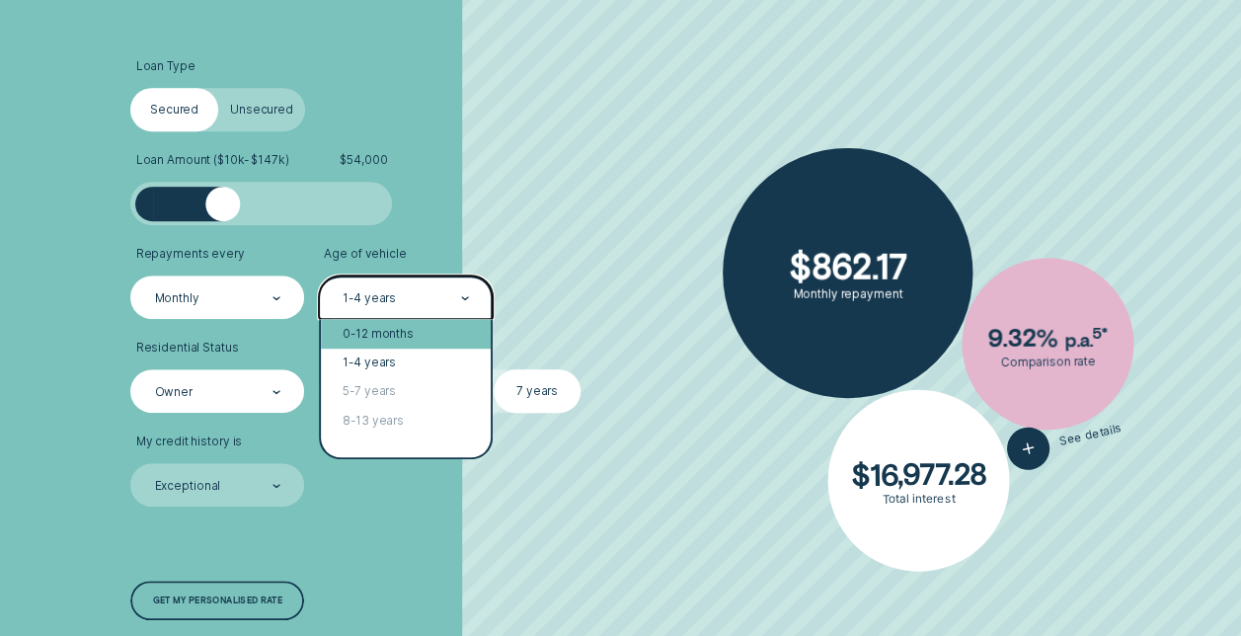
click at [389, 327] on div "0-12 months" at bounding box center [406, 333] width 170 height 29
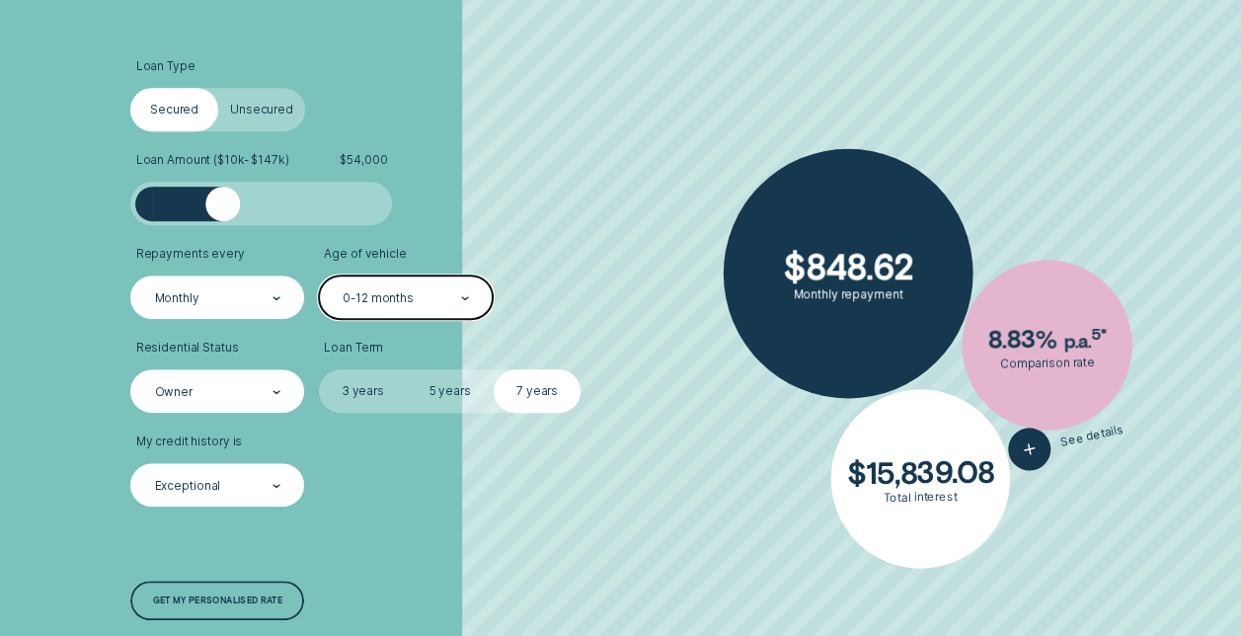
click at [243, 490] on div "Exceptional" at bounding box center [217, 486] width 128 height 17
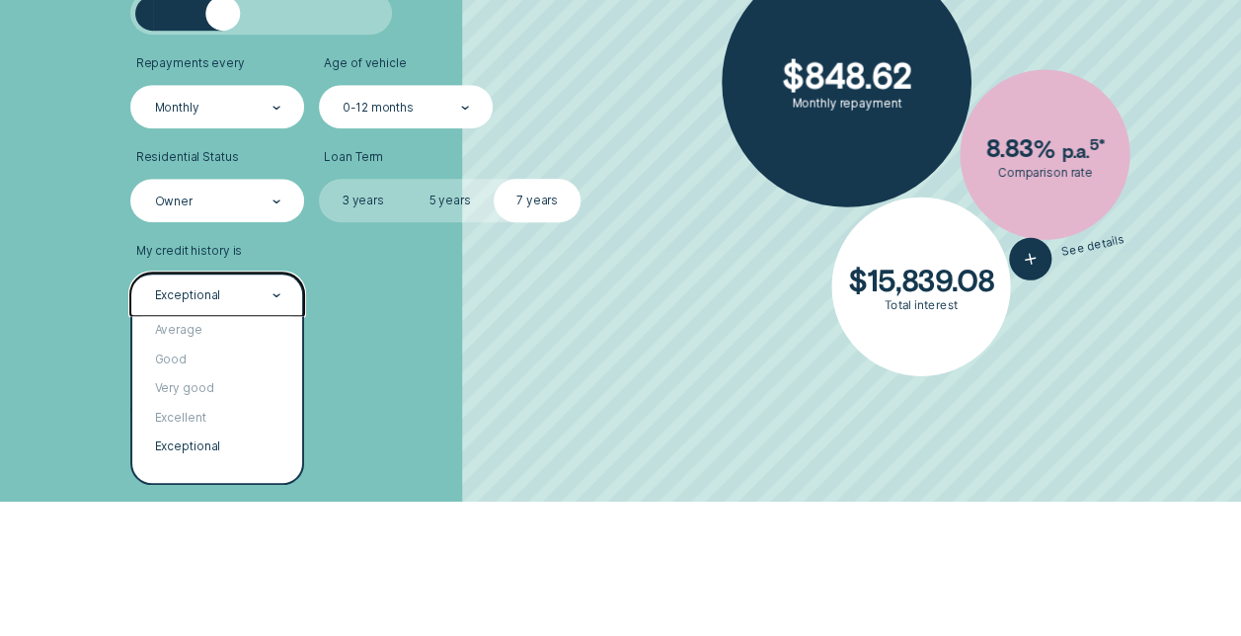
scroll to position [717, 0]
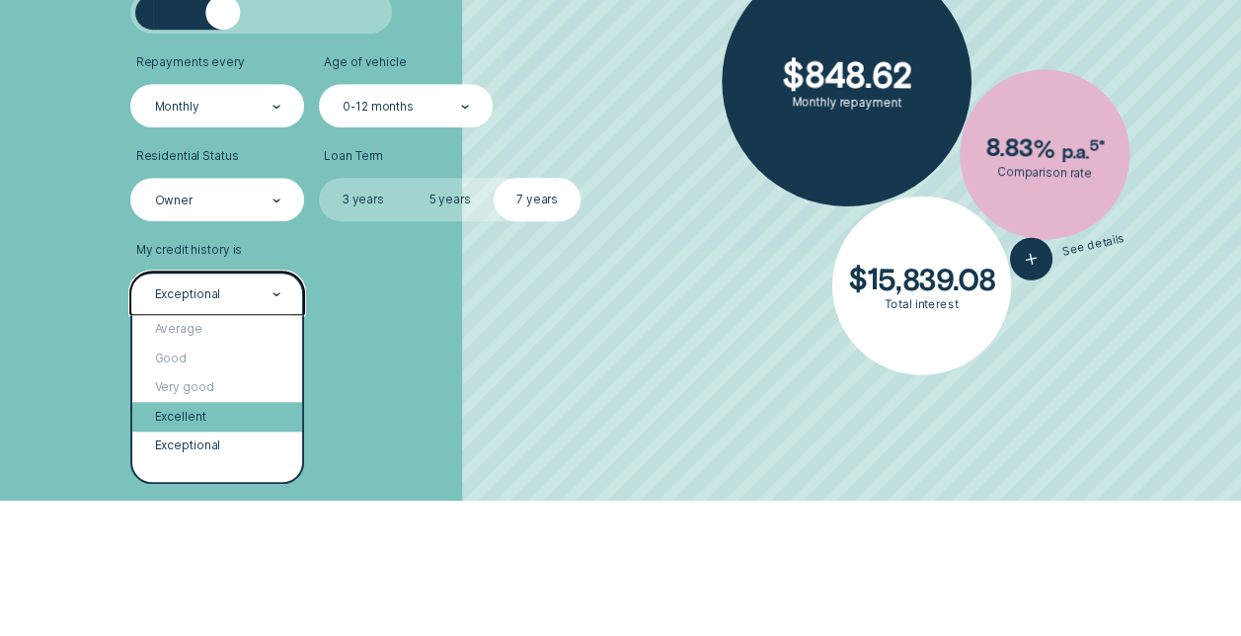
click at [189, 418] on div "Excellent" at bounding box center [217, 416] width 170 height 29
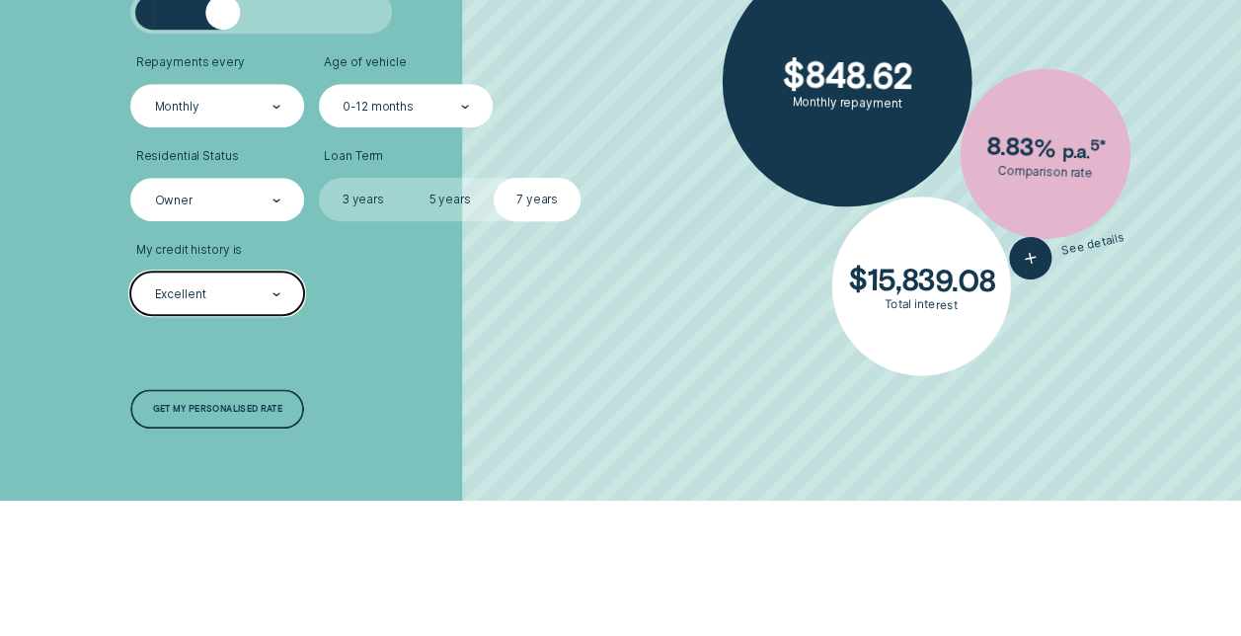
click at [270, 298] on div "Excellent" at bounding box center [217, 294] width 128 height 17
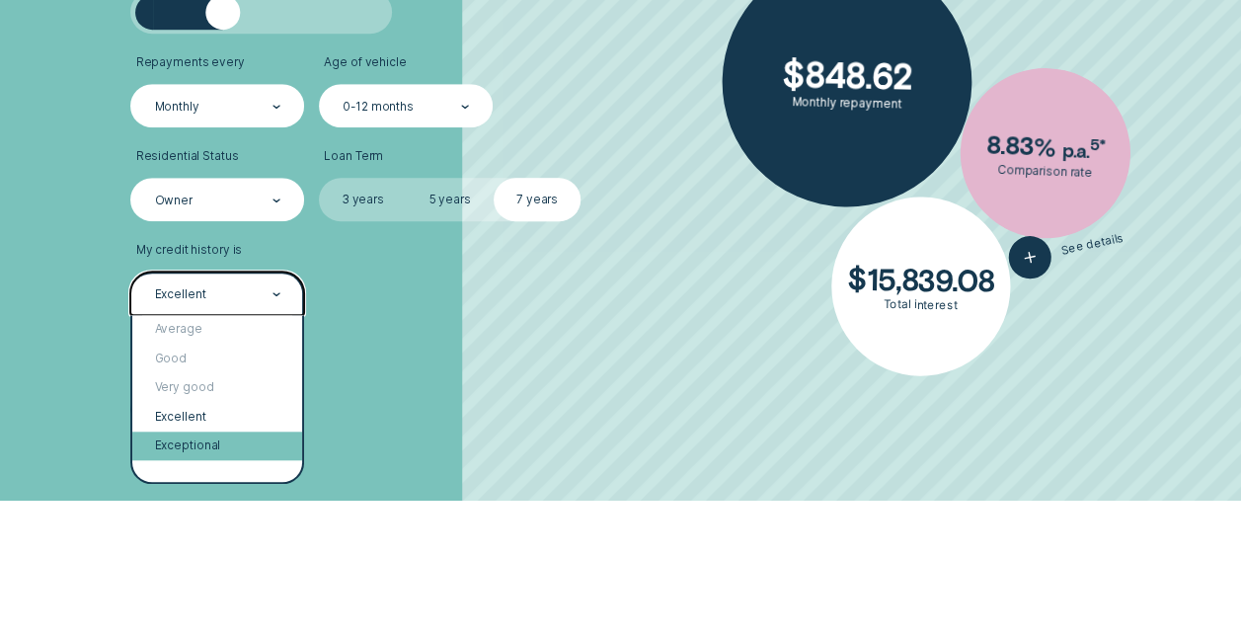
click at [208, 435] on div "Exceptional" at bounding box center [217, 445] width 170 height 29
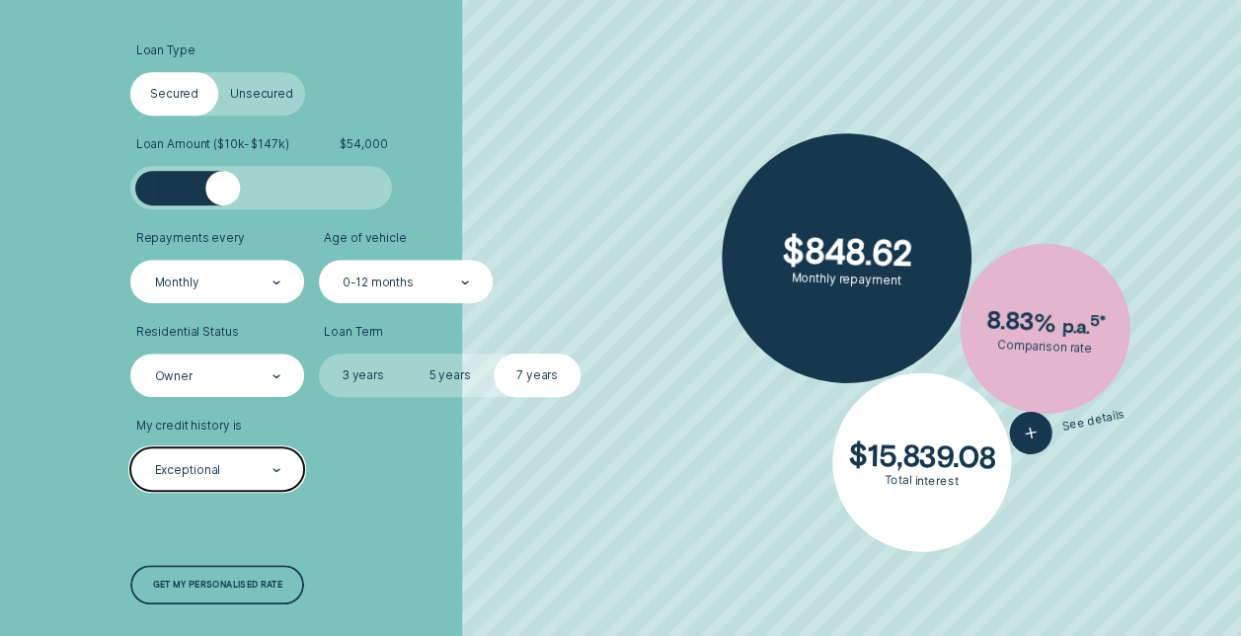
scroll to position [537, 0]
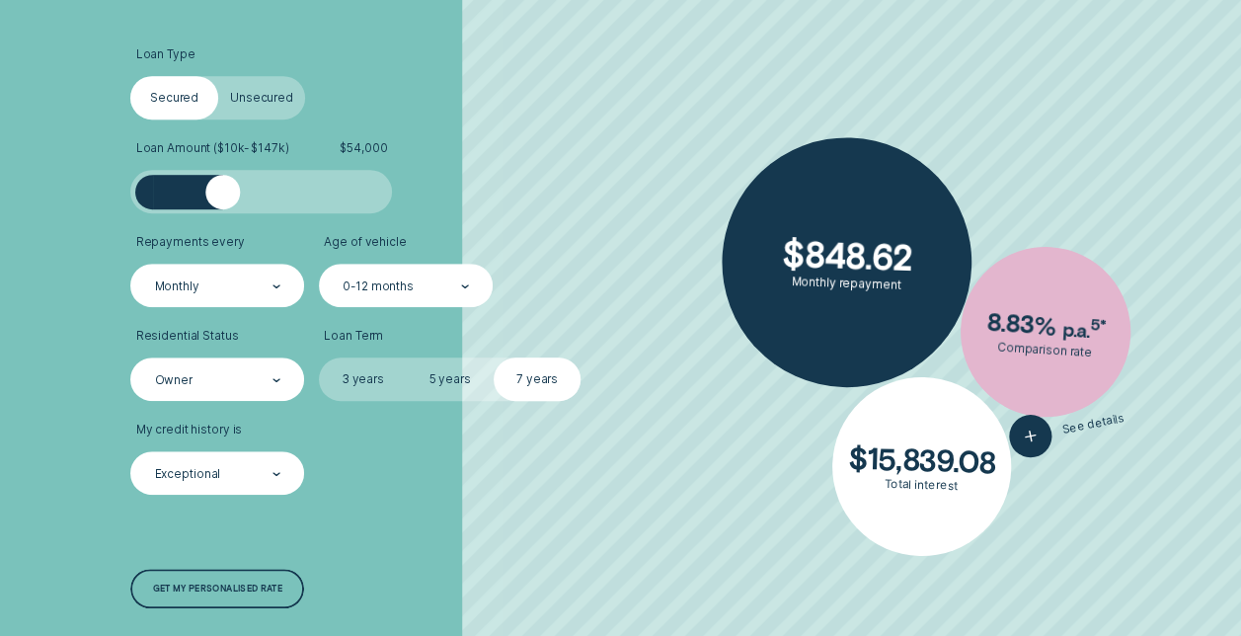
click at [250, 92] on label "Unsecured" at bounding box center [261, 97] width 87 height 43
click at [218, 76] on input "Unsecured" at bounding box center [218, 76] width 0 height 0
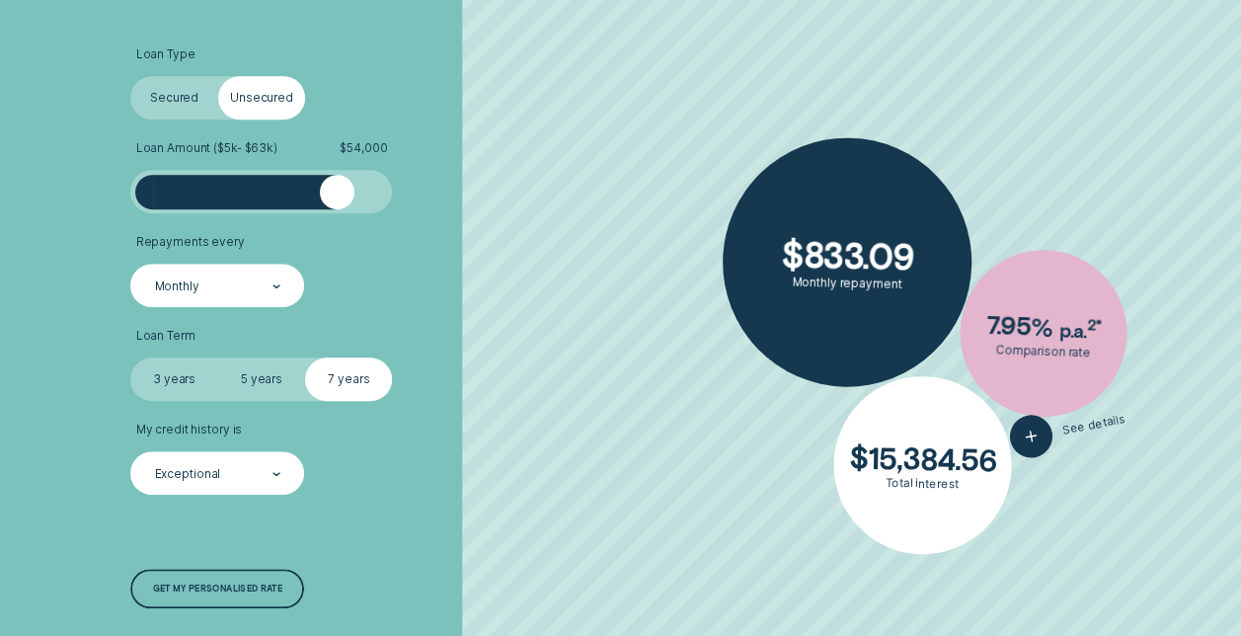
click at [180, 92] on label "Secured" at bounding box center [173, 97] width 87 height 43
click at [130, 76] on input "Secured" at bounding box center [130, 76] width 0 height 0
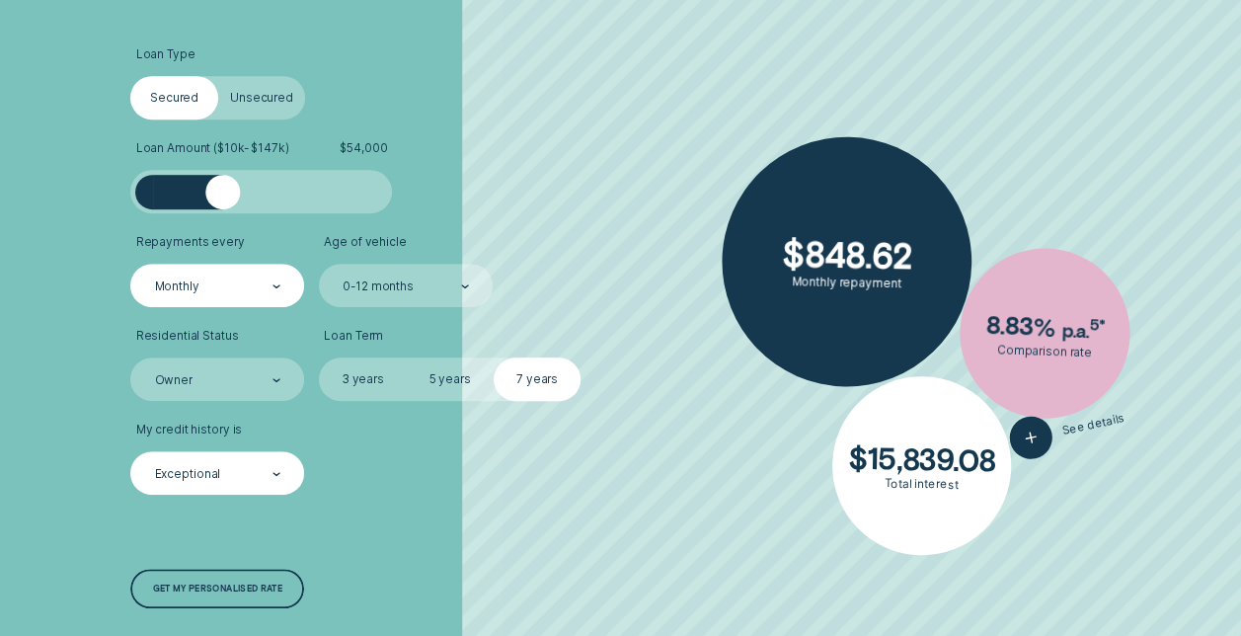
click at [259, 106] on label "Unsecured" at bounding box center [261, 97] width 87 height 43
click at [218, 76] on input "Unsecured" at bounding box center [218, 76] width 0 height 0
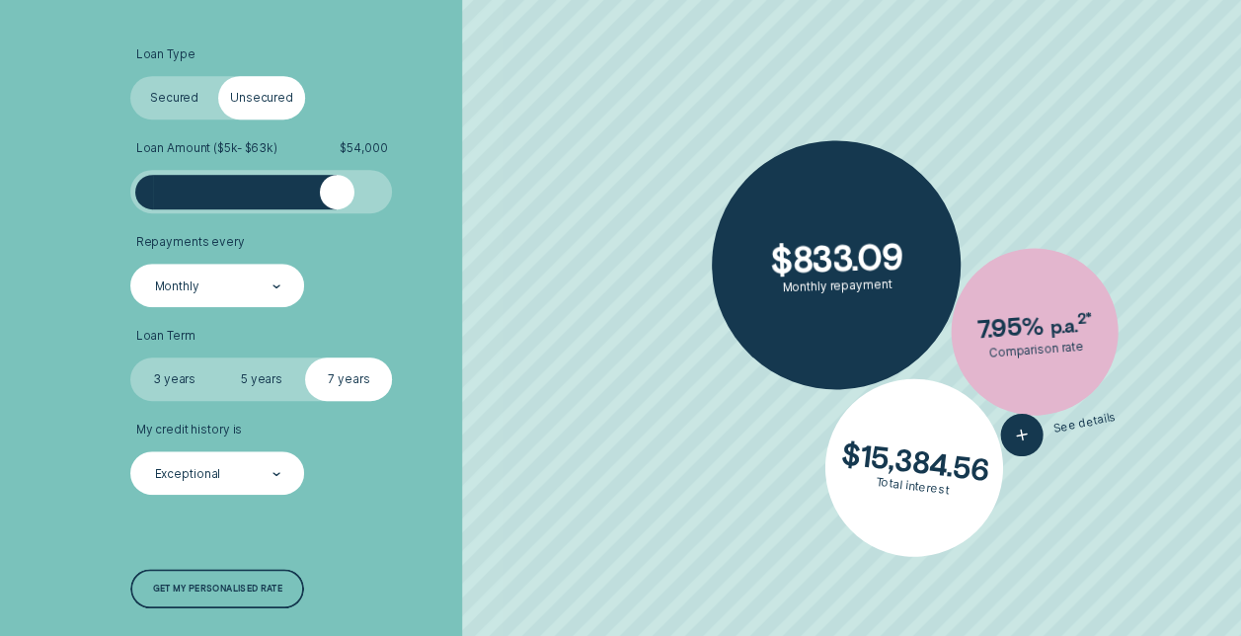
click at [162, 95] on label "Secured" at bounding box center [173, 97] width 87 height 43
click at [130, 76] on input "Secured" at bounding box center [130, 76] width 0 height 0
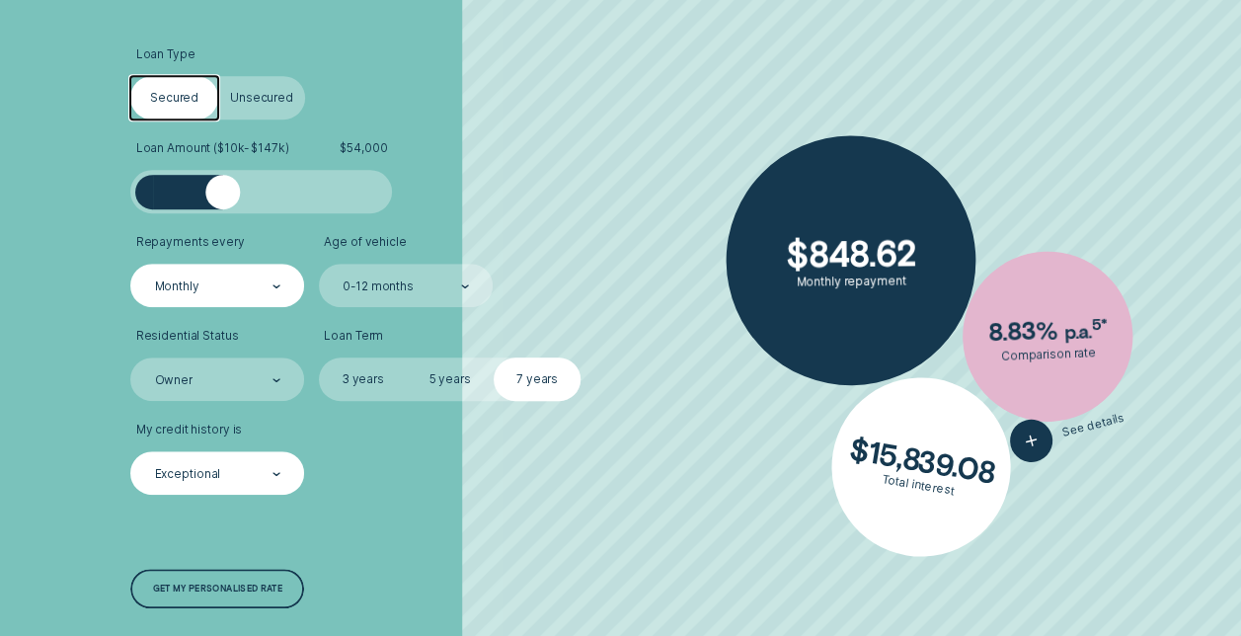
click at [264, 97] on label "Unsecured" at bounding box center [261, 97] width 87 height 43
click at [218, 76] on input "Unsecured" at bounding box center [218, 76] width 0 height 0
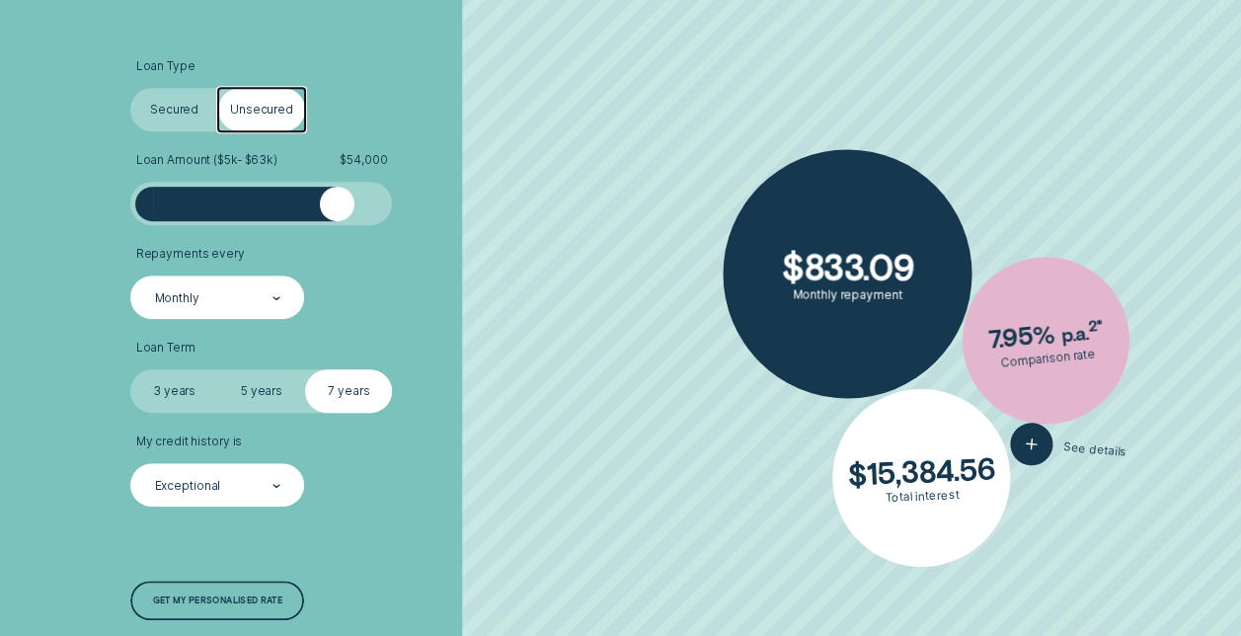
scroll to position [526, 0]
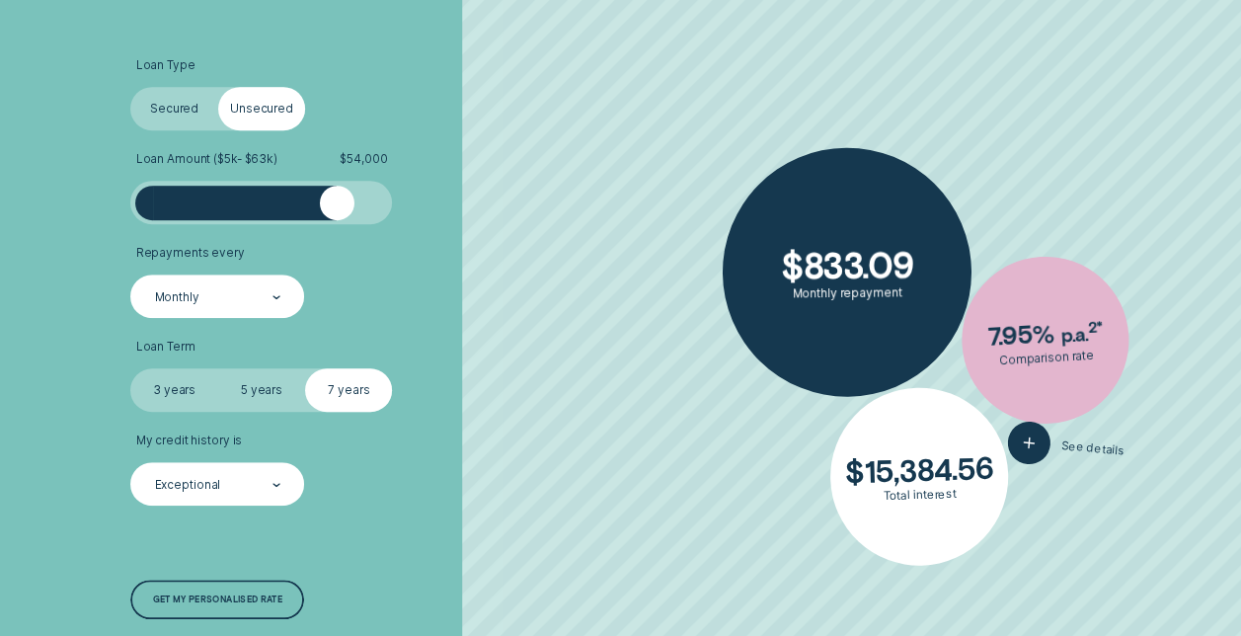
click at [168, 94] on label "Secured" at bounding box center [173, 108] width 87 height 43
click at [130, 87] on input "Secured" at bounding box center [130, 87] width 0 height 0
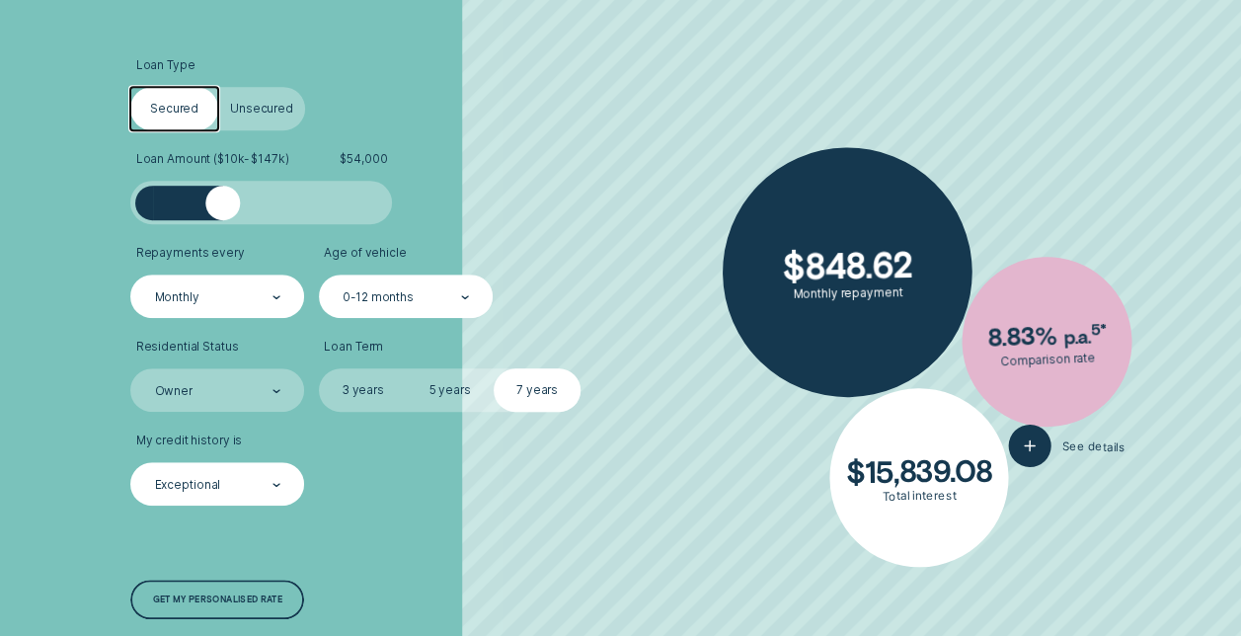
click at [390, 289] on div "0-12 months" at bounding box center [404, 297] width 128 height 17
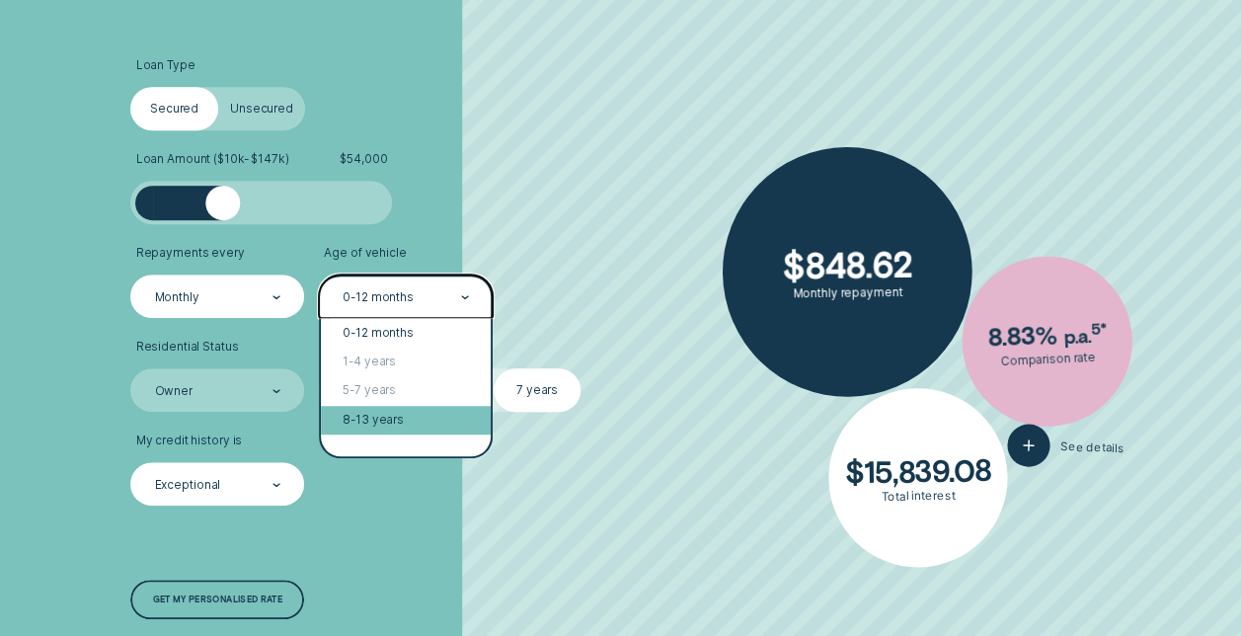
click at [407, 423] on div "8-13 years" at bounding box center [406, 420] width 170 height 29
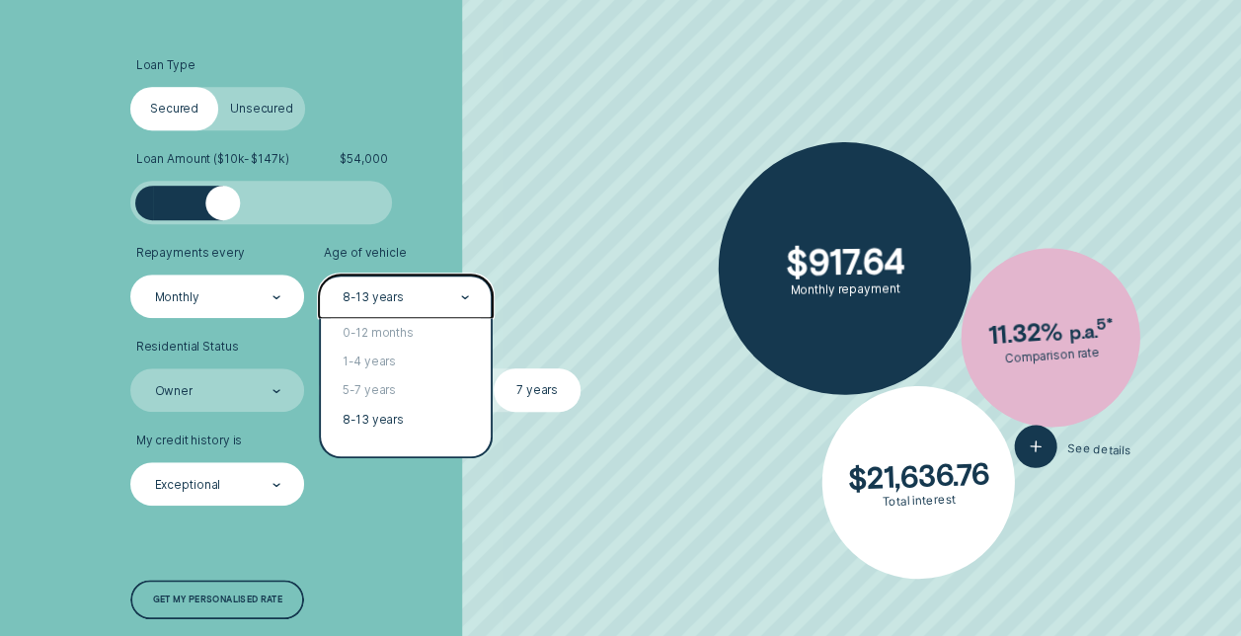
click at [454, 300] on div "8-13 years" at bounding box center [404, 297] width 128 height 17
click at [369, 343] on div "0-12 months" at bounding box center [406, 332] width 170 height 29
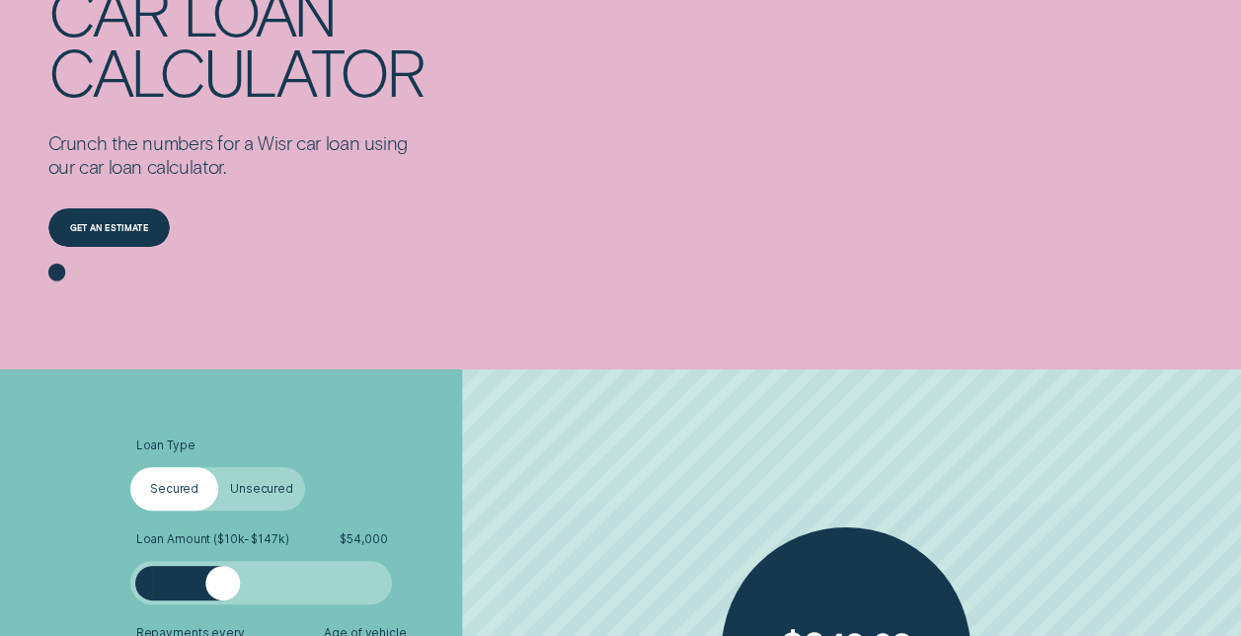
scroll to position [145, 0]
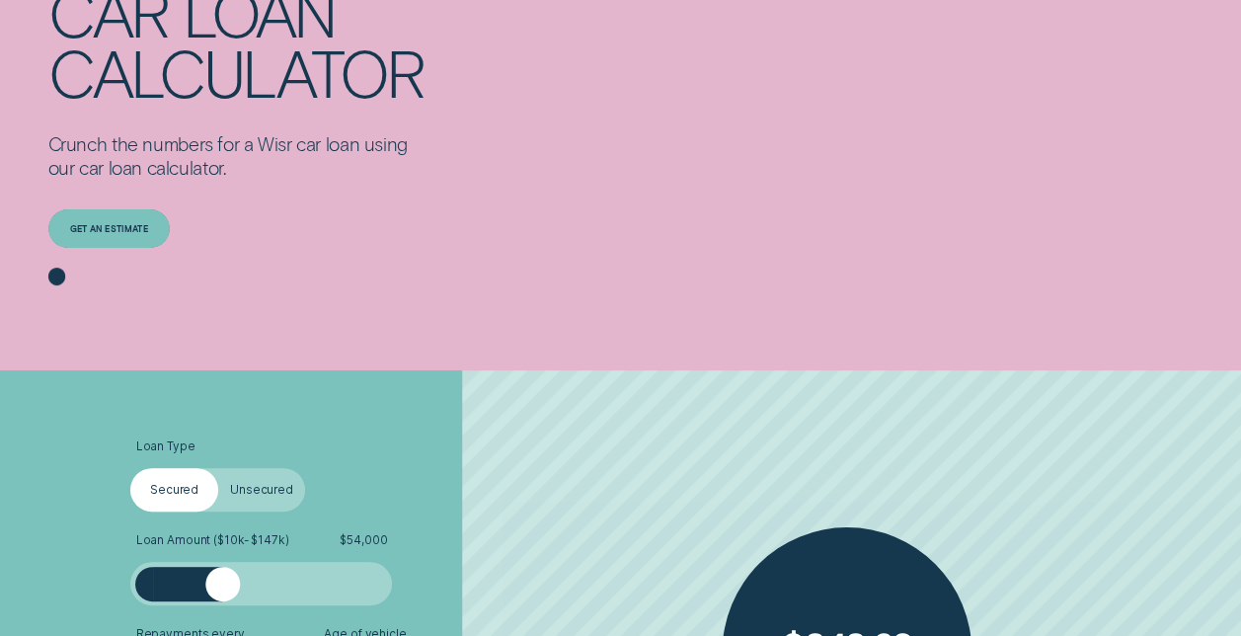
click at [86, 243] on div "Get an estimate" at bounding box center [108, 228] width 121 height 39
